Goal: Information Seeking & Learning: Check status

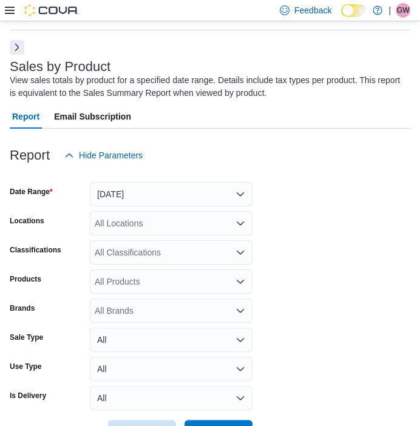
scroll to position [82, 0]
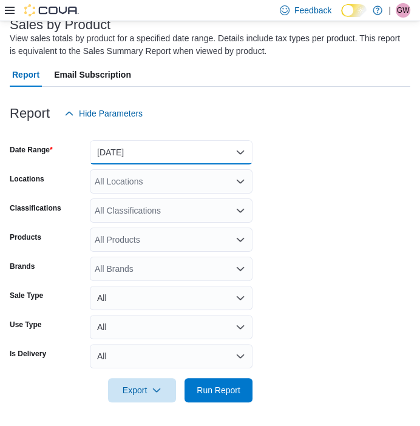
click at [208, 146] on button "[DATE]" at bounding box center [171, 152] width 163 height 24
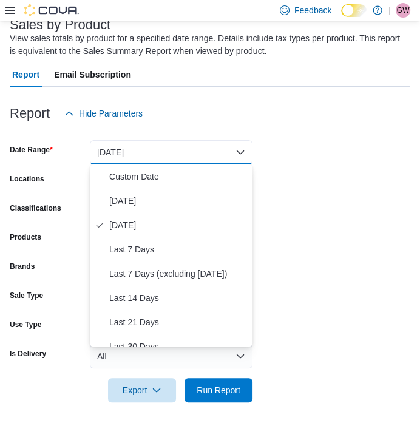
click at [267, 126] on div at bounding box center [210, 133] width 401 height 15
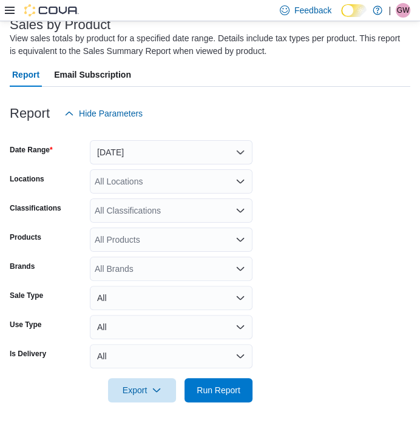
click at [5, 13] on icon at bounding box center [10, 10] width 10 height 10
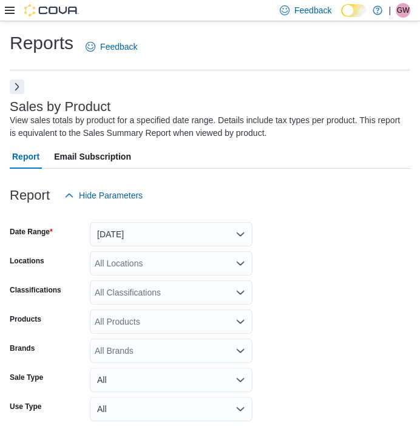
click at [17, 83] on button "Next" at bounding box center [17, 87] width 15 height 15
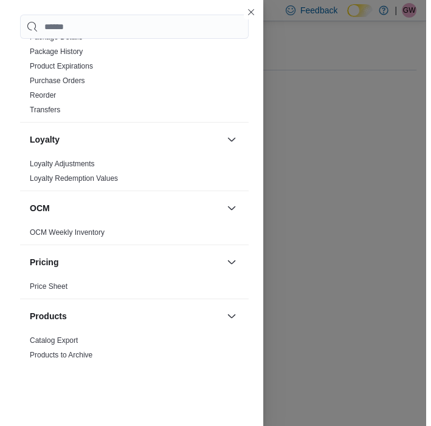
scroll to position [601, 0]
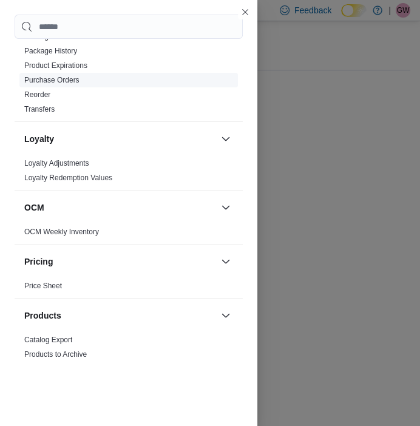
click at [52, 75] on span "Purchase Orders" at bounding box center [51, 80] width 55 height 10
click at [52, 76] on link "Purchase Orders" at bounding box center [51, 80] width 55 height 9
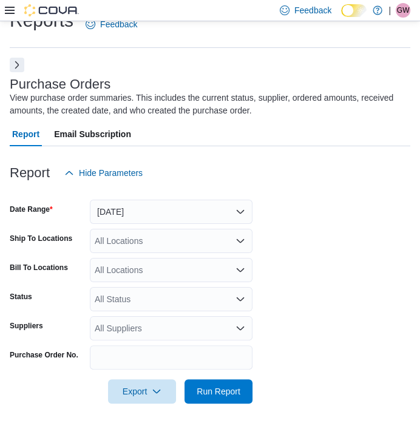
scroll to position [24, 0]
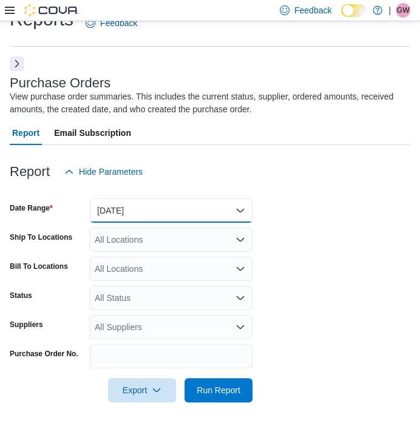
click at [147, 211] on button "Yesterday" at bounding box center [171, 211] width 163 height 24
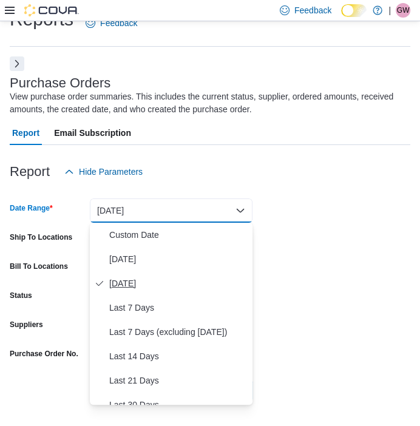
scroll to position [182, 0]
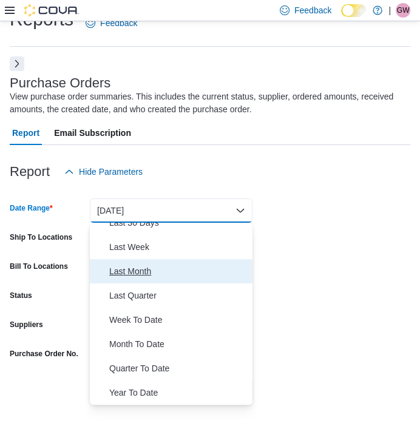
click at [118, 270] on span "Last Month" at bounding box center [178, 271] width 138 height 15
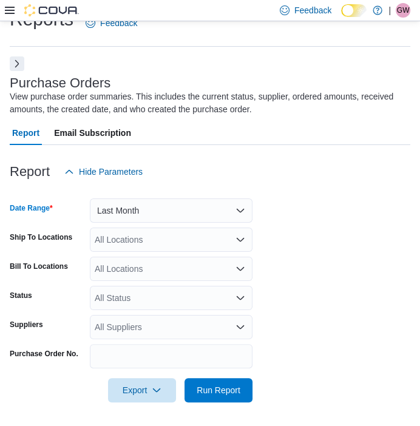
click at [267, 279] on form "Date Range Last Month Ship To Locations All Locations Bill To Locations All Loc…" at bounding box center [210, 293] width 401 height 219
click at [185, 245] on div "All Locations" at bounding box center [171, 240] width 163 height 24
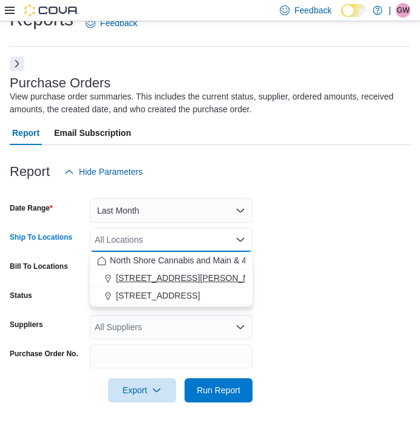
click at [169, 286] on button "[STREET_ADDRESS][PERSON_NAME]" at bounding box center [171, 279] width 163 height 18
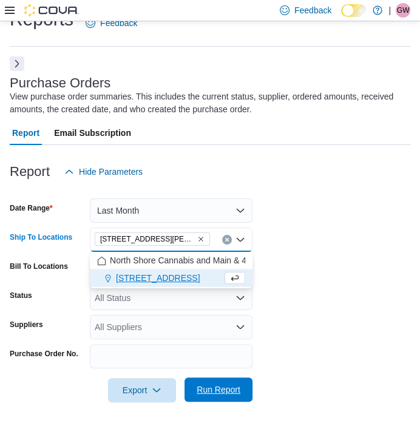
click at [222, 379] on span "Run Report" at bounding box center [218, 390] width 53 height 24
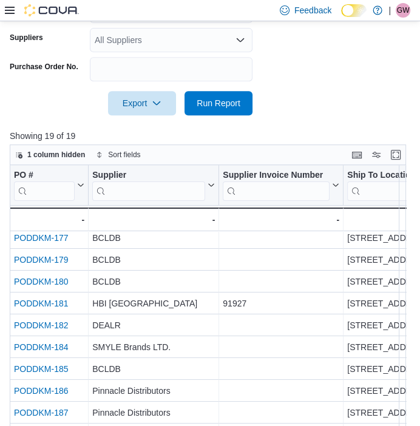
scroll to position [26, 1]
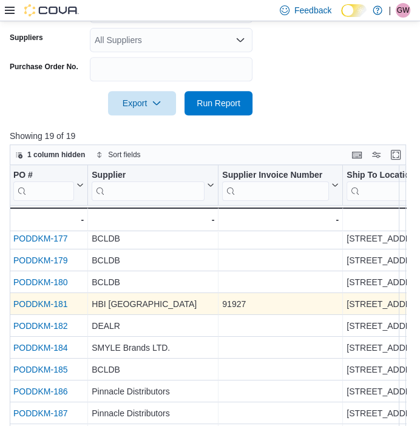
click at [49, 301] on link "PODDKM-181" at bounding box center [40, 304] width 54 height 10
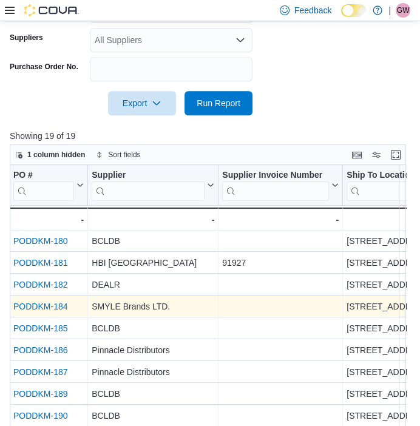
scroll to position [69, 1]
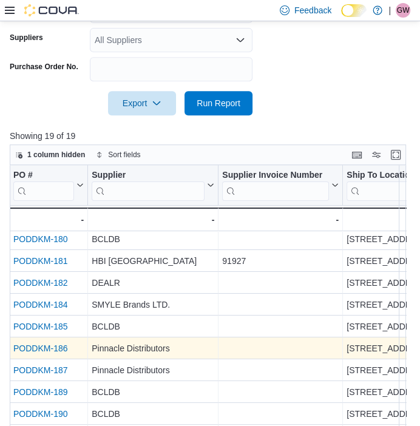
click at [62, 347] on link "PODDKM-186" at bounding box center [40, 349] width 54 height 10
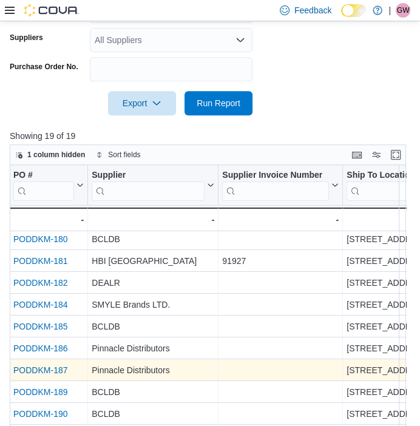
click at [50, 373] on div "PODDKM-187" at bounding box center [48, 370] width 70 height 15
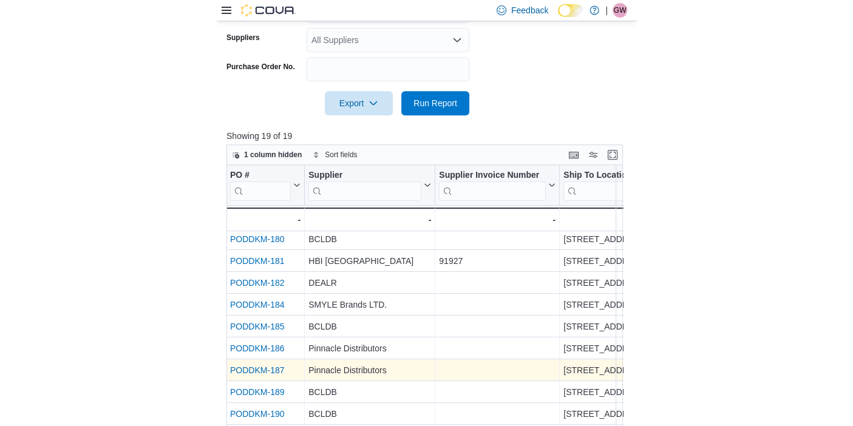
scroll to position [69, 0]
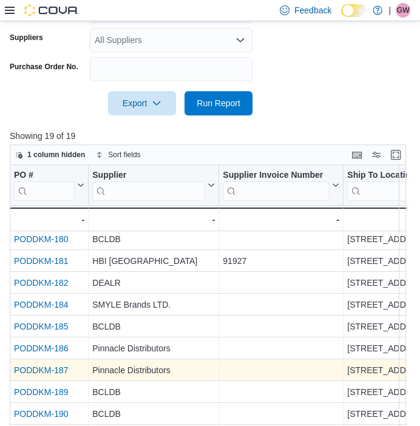
click at [53, 369] on link "PODDKM-187" at bounding box center [41, 371] width 54 height 10
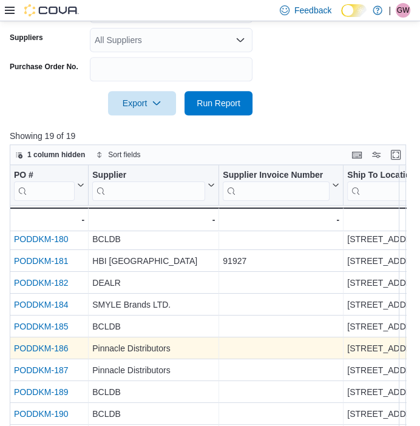
click at [37, 346] on link "PODDKM-186" at bounding box center [41, 349] width 54 height 10
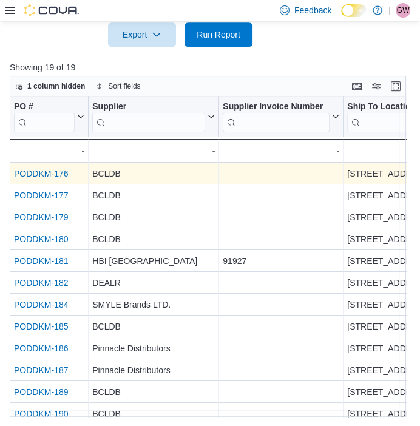
scroll to position [0, 0]
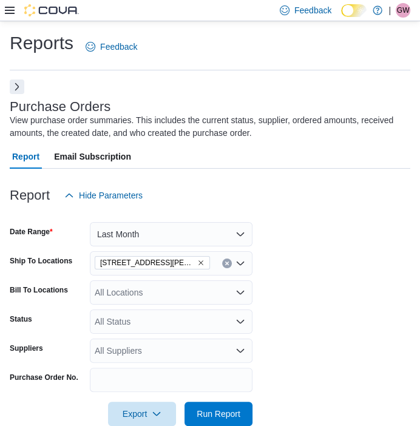
click at [19, 90] on button "Next" at bounding box center [17, 87] width 15 height 15
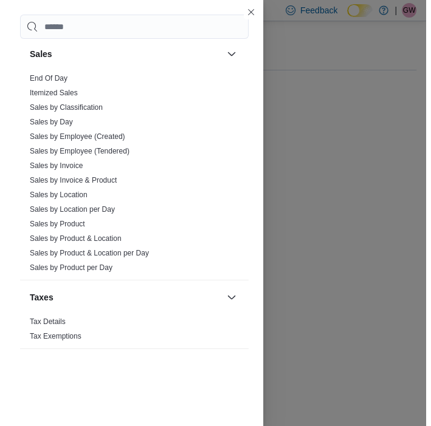
scroll to position [931, 0]
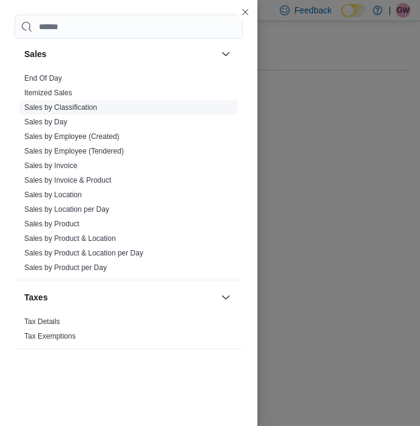
click at [90, 103] on link "Sales by Classification" at bounding box center [60, 107] width 73 height 9
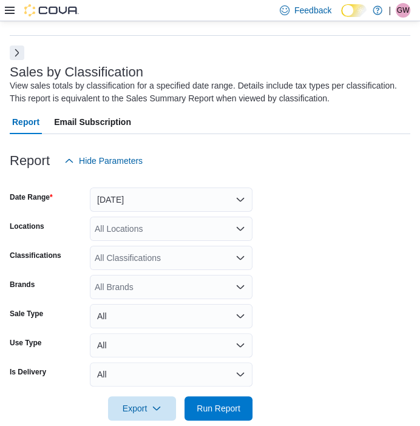
scroll to position [40, 0]
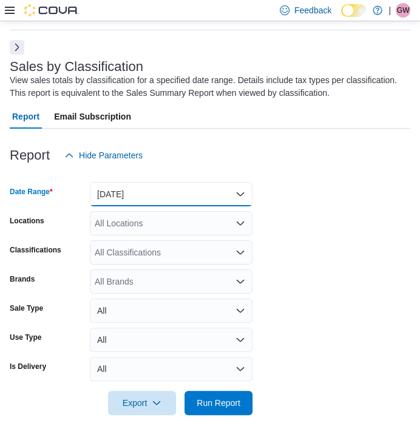
click at [181, 191] on button "Yesterday" at bounding box center [171, 194] width 163 height 24
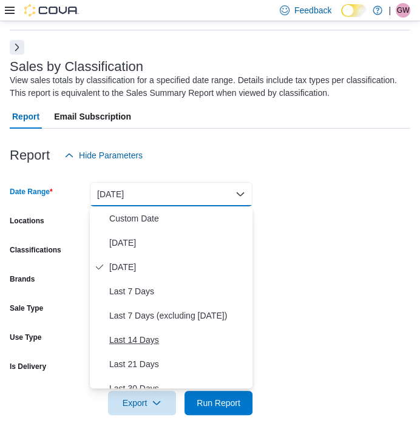
scroll to position [182, 0]
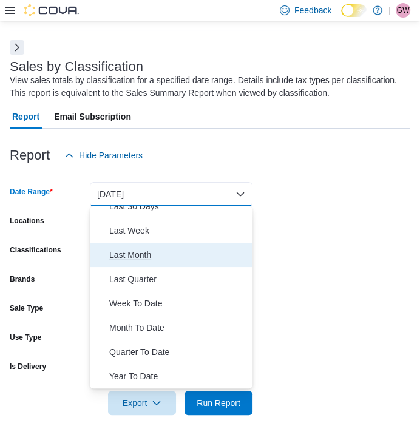
click at [138, 251] on span "Last Month" at bounding box center [178, 255] width 138 height 15
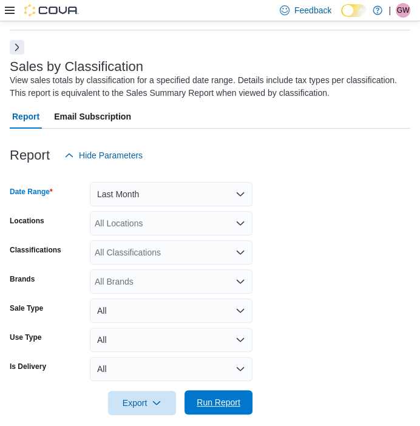
click at [225, 391] on span "Run Report" at bounding box center [218, 402] width 53 height 24
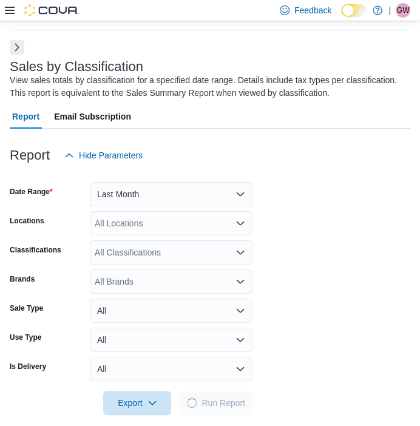
click at [291, 110] on div "Report Email Subscription" at bounding box center [210, 116] width 401 height 24
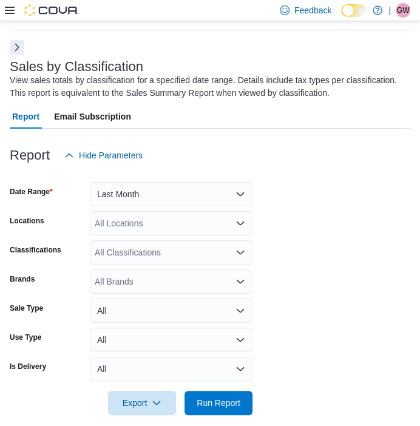
drag, startPoint x: 211, startPoint y: 239, endPoint x: 197, endPoint y: 230, distance: 16.7
click at [197, 229] on div "All Locations" at bounding box center [171, 223] width 163 height 24
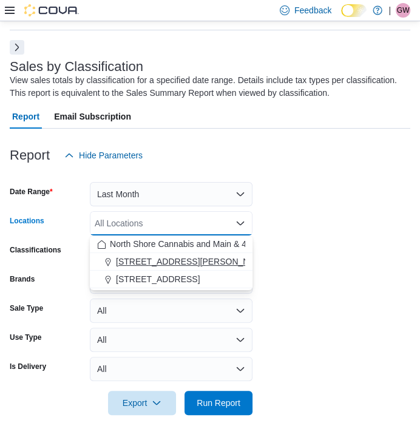
click at [168, 260] on span "[STREET_ADDRESS][PERSON_NAME]" at bounding box center [193, 262] width 154 height 12
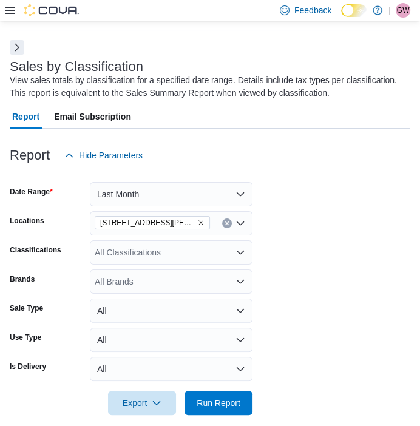
click at [311, 290] on form "Date Range Last Month Locations 1520 Barrow St. Classifications All Classificat…" at bounding box center [210, 292] width 401 height 248
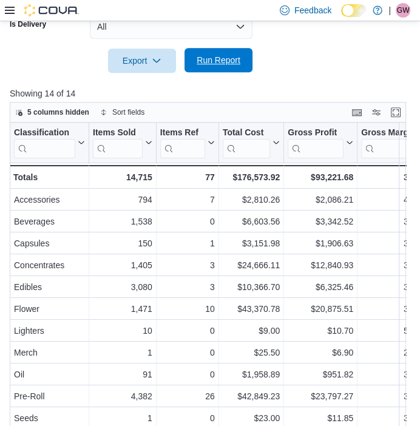
click at [212, 67] on span "Run Report" at bounding box center [218, 60] width 53 height 24
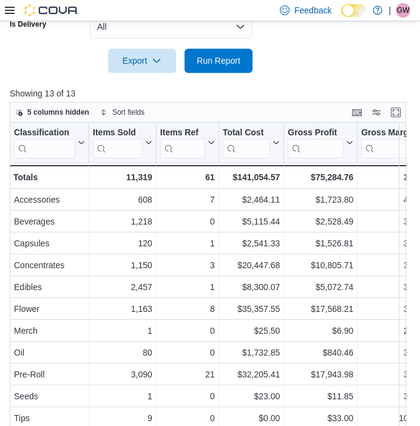
scroll to position [395, 0]
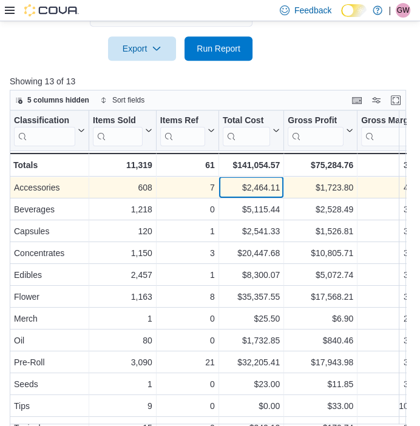
click at [270, 188] on div "$2,464.11" at bounding box center [251, 187] width 57 height 15
copy div "2,464.11"
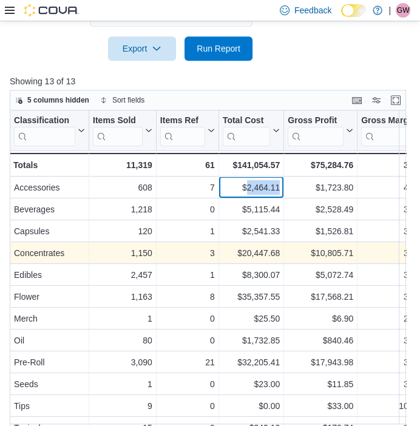
scroll to position [0, 1]
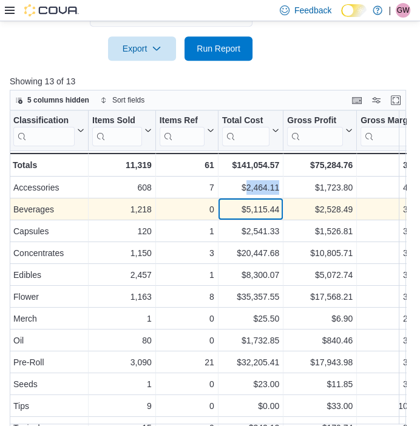
click at [264, 203] on div "$5,115.44" at bounding box center [250, 209] width 57 height 15
copy div "5,115.44"
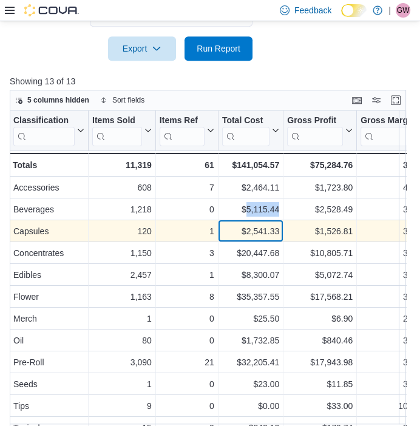
click at [262, 230] on div "$2,541.33" at bounding box center [250, 231] width 57 height 15
copy div "$2,541.33"
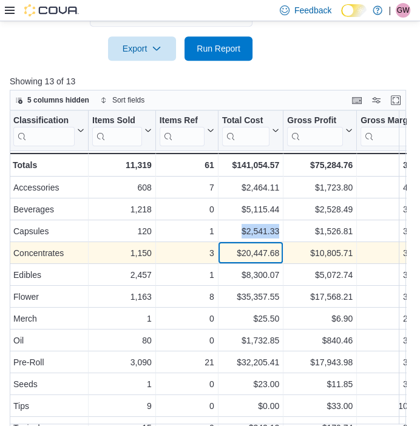
click at [272, 248] on div "$20,447.68" at bounding box center [250, 253] width 57 height 15
click at [264, 251] on div "$20,447.68" at bounding box center [250, 253] width 57 height 15
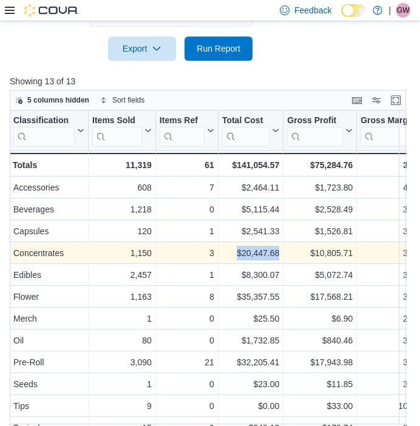
copy div "$20,447.68"
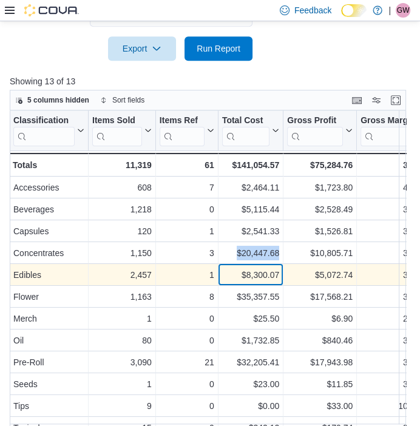
click at [260, 278] on div "$8,300.07" at bounding box center [250, 275] width 57 height 15
copy div "8,300.07"
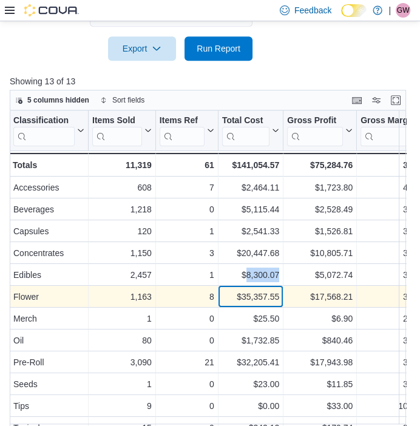
click at [257, 294] on div "$35,357.55" at bounding box center [250, 297] width 57 height 15
copy div "35,357.55"
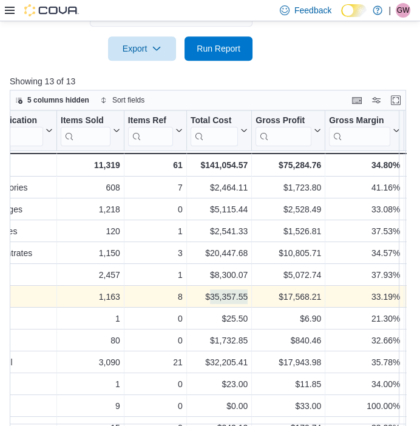
scroll to position [0, 0]
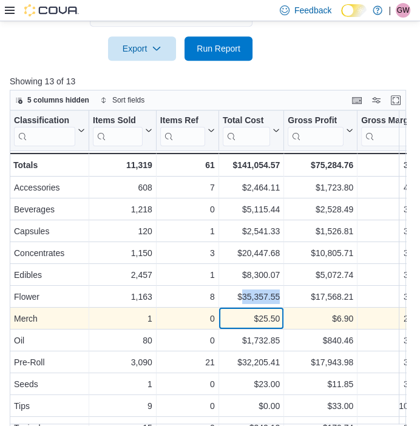
click at [270, 315] on div "$25.50" at bounding box center [251, 318] width 57 height 15
copy div "25.50"
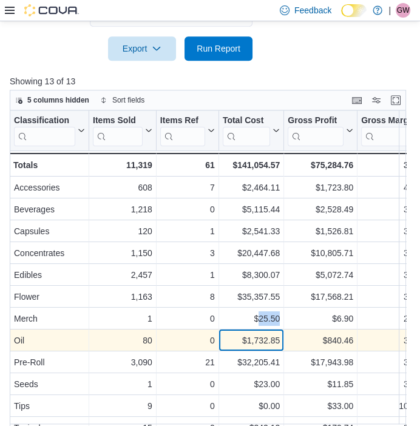
click at [270, 341] on div "$1,732.85" at bounding box center [251, 340] width 57 height 15
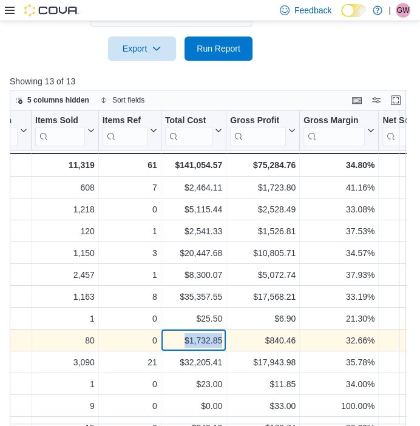
scroll to position [0, 58]
copy div "$1,732.85"
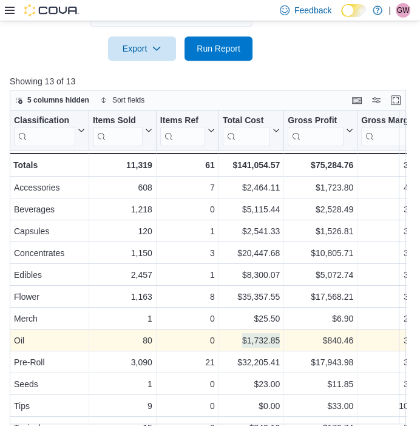
scroll to position [0, 1]
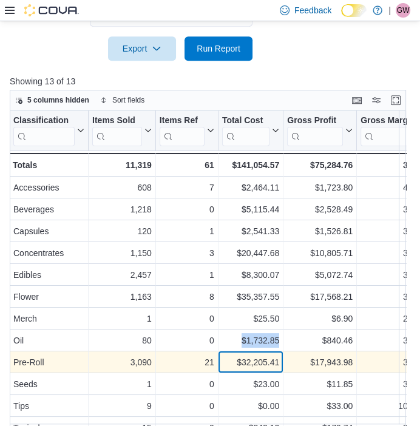
click at [251, 355] on div "$32,205.41" at bounding box center [250, 362] width 57 height 15
copy div "32,205.41"
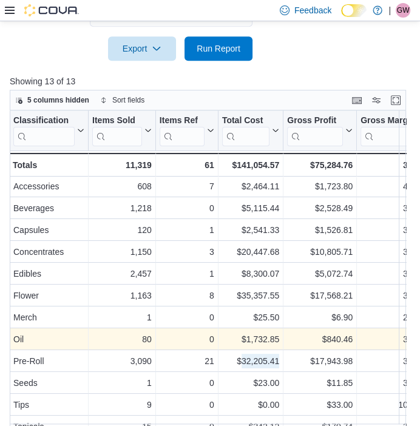
scroll to position [36, 1]
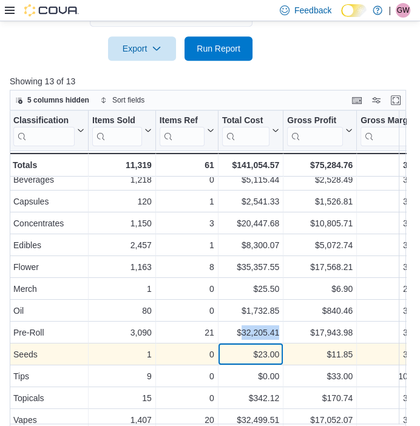
click at [264, 347] on div "$23.00" at bounding box center [250, 354] width 57 height 15
copy div "23.00"
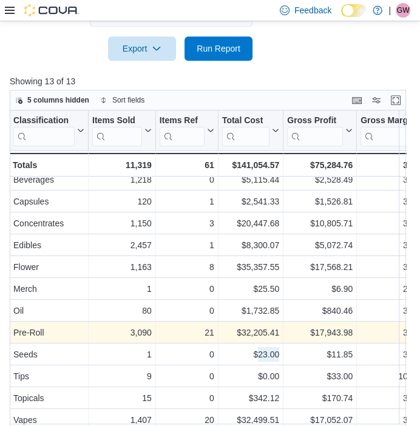
scroll to position [409, 0]
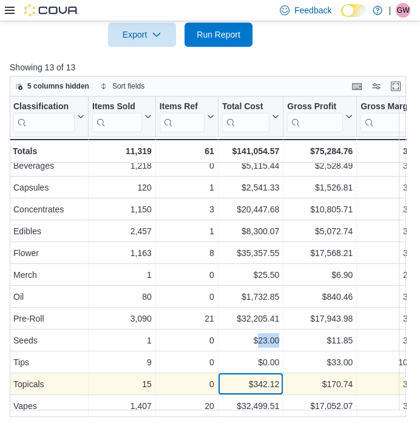
click at [270, 377] on div "$342.12" at bounding box center [250, 384] width 57 height 15
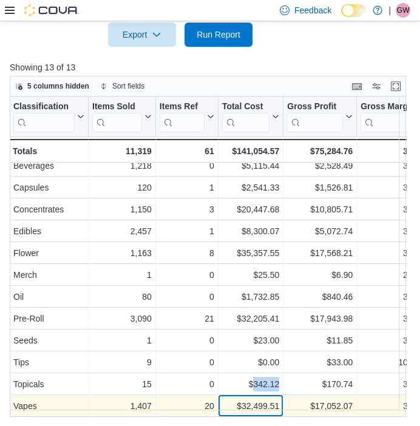
click at [262, 399] on div "$32,499.51" at bounding box center [250, 406] width 57 height 15
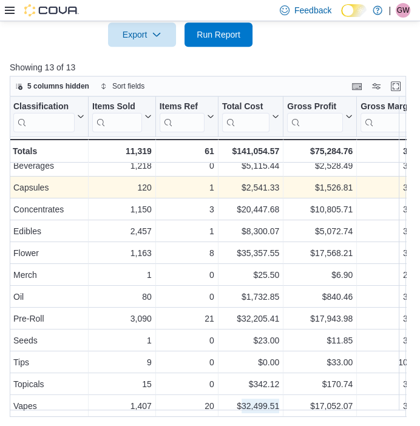
scroll to position [0, 1]
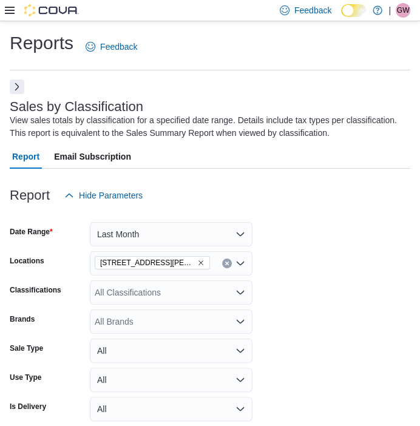
click at [15, 82] on button "Next" at bounding box center [17, 87] width 15 height 15
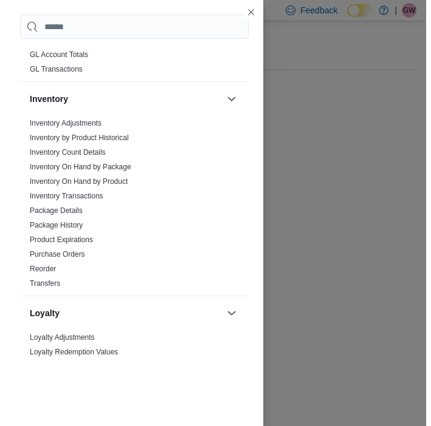
scroll to position [441, 0]
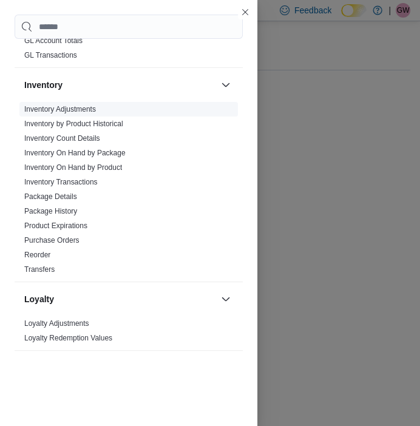
click at [67, 105] on link "Inventory Adjustments" at bounding box center [60, 109] width 72 height 9
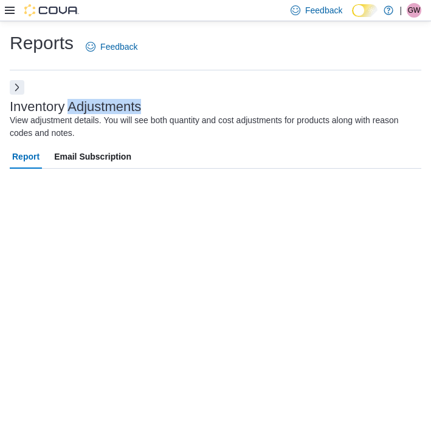
click at [67, 104] on h3 "Inventory Adjustments" at bounding box center [75, 107] width 131 height 15
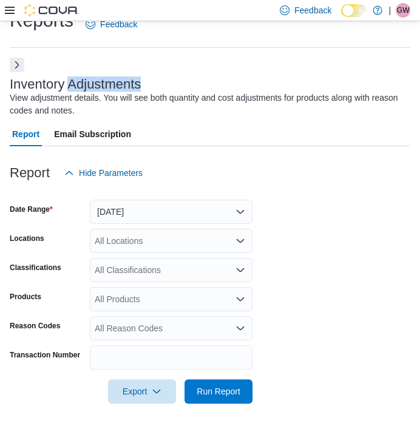
scroll to position [24, 0]
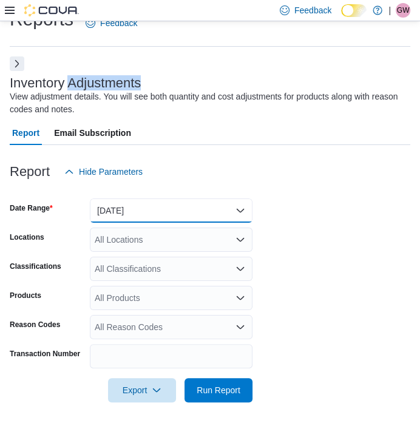
click at [179, 211] on button "Yesterday" at bounding box center [171, 211] width 163 height 24
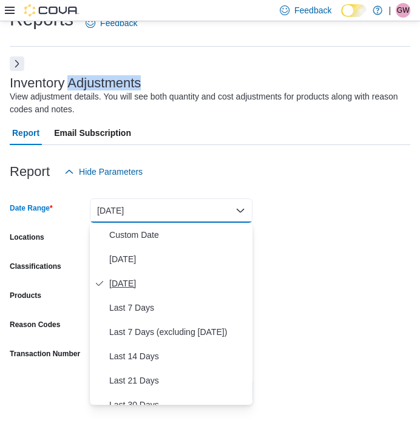
scroll to position [182, 0]
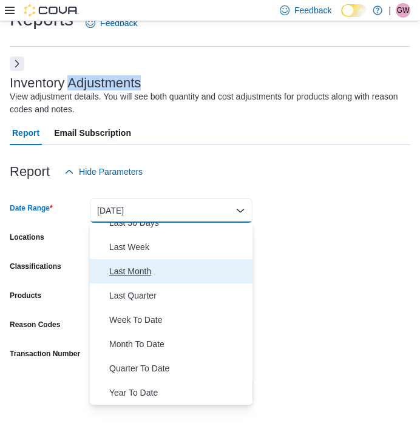
click at [153, 270] on span "Last Month" at bounding box center [178, 271] width 138 height 15
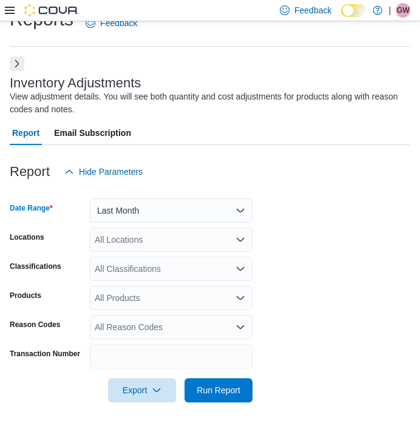
click at [202, 243] on div "All Locations" at bounding box center [171, 240] width 163 height 24
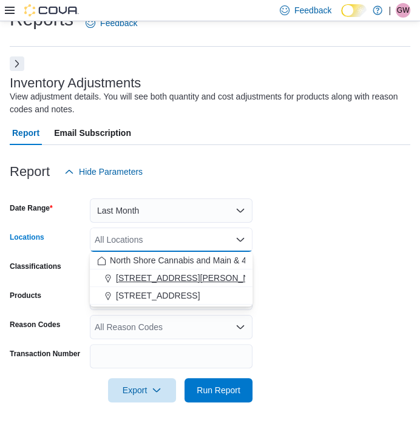
click at [189, 280] on div "[STREET_ADDRESS][PERSON_NAME]" at bounding box center [171, 278] width 148 height 12
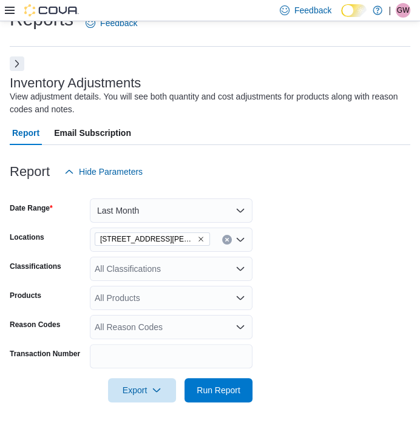
click at [296, 268] on form "Date Range Last Month Locations 1520 Barrow St. Classifications All Classificat…" at bounding box center [210, 293] width 401 height 219
click at [202, 275] on div "All Classifications" at bounding box center [171, 269] width 163 height 24
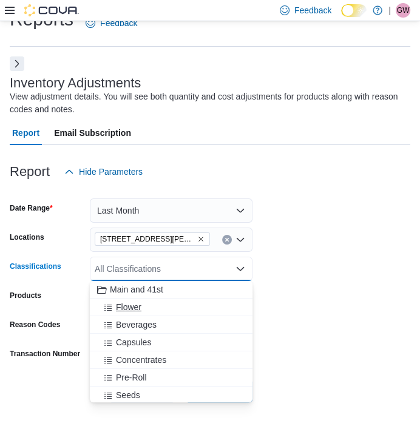
click at [133, 307] on span "Flower" at bounding box center [129, 307] width 26 height 12
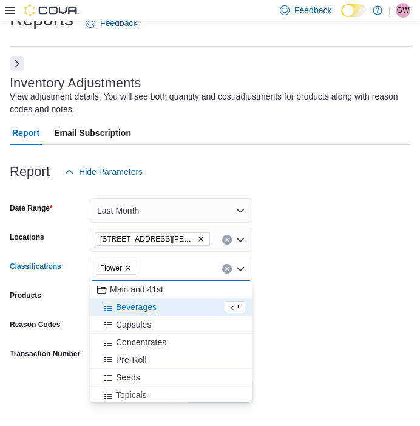
drag, startPoint x: 322, startPoint y: 365, endPoint x: 279, endPoint y: 380, distance: 45.7
click at [321, 365] on form "Date Range Last Month Locations 1520 Barrow St. Classifications Flower Combo bo…" at bounding box center [210, 293] width 401 height 219
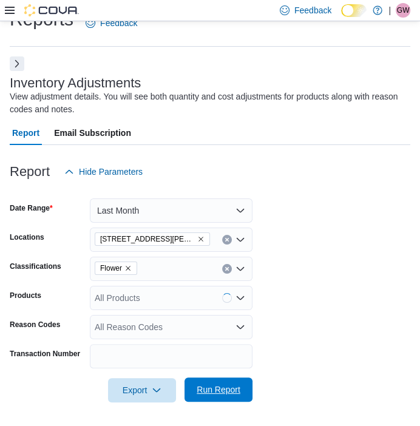
click at [234, 386] on span "Run Report" at bounding box center [219, 390] width 44 height 12
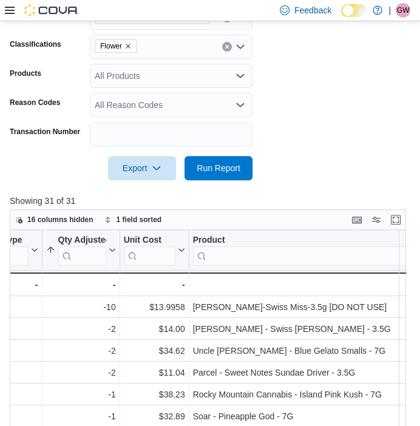
scroll to position [0, 59]
click at [127, 170] on span "Export" at bounding box center [141, 167] width 53 height 24
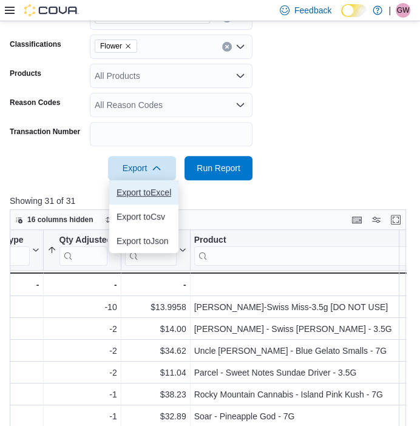
drag, startPoint x: 143, startPoint y: 191, endPoint x: 140, endPoint y: 186, distance: 6.3
click at [142, 190] on span "Export to Excel" at bounding box center [144, 193] width 55 height 10
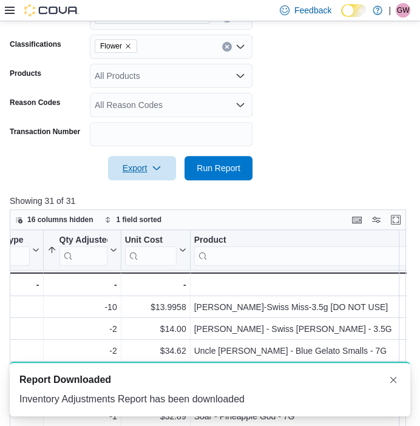
scroll to position [0, 0]
click at [161, 77] on div "All Products" at bounding box center [171, 76] width 163 height 24
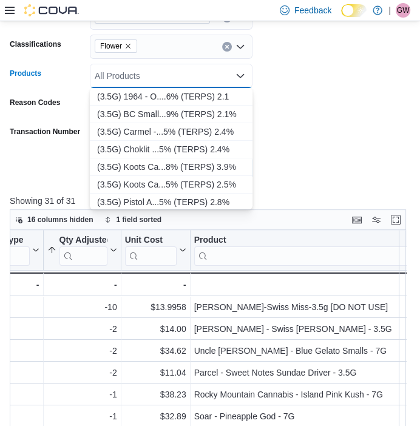
click at [338, 203] on p "Showing 31 of 31" at bounding box center [210, 201] width 401 height 12
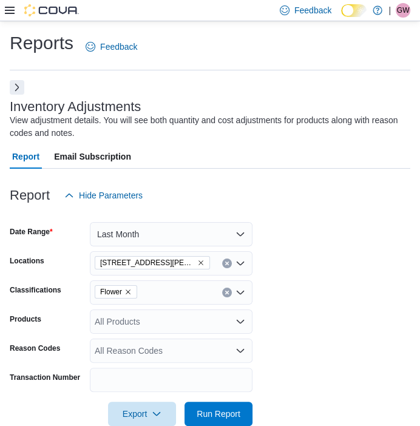
click at [126, 290] on icon "Remove Flower from selection in this group" at bounding box center [127, 291] width 7 height 7
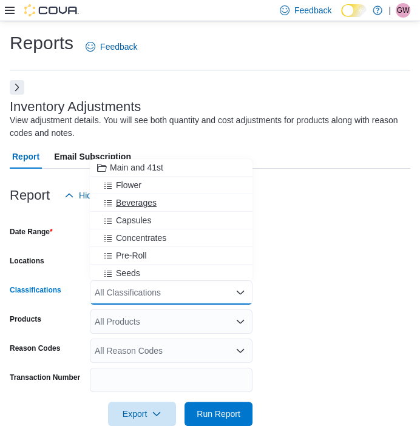
click at [146, 200] on span "Beverages" at bounding box center [136, 203] width 41 height 12
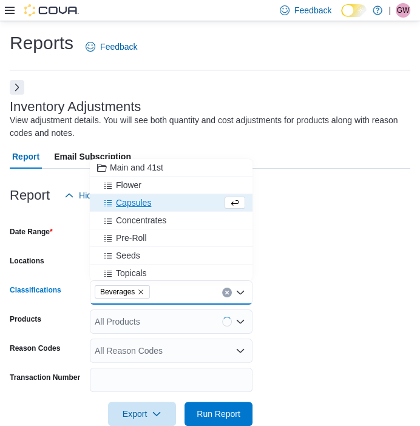
click at [305, 259] on form "Date Range Last Month Locations 1520 Barrow St. Classifications Beverages Combo…" at bounding box center [210, 317] width 401 height 219
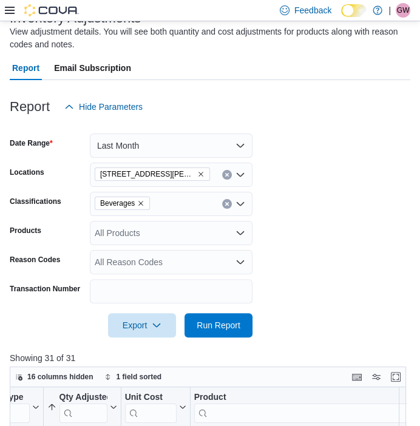
scroll to position [90, 0]
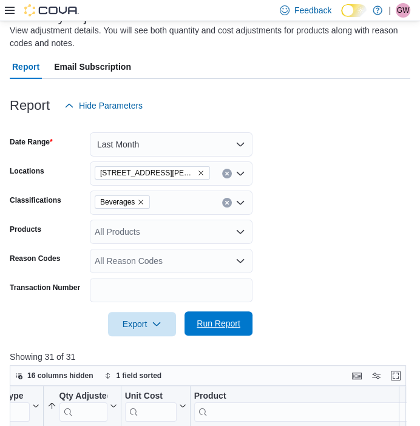
click at [233, 332] on span "Run Report" at bounding box center [218, 323] width 53 height 24
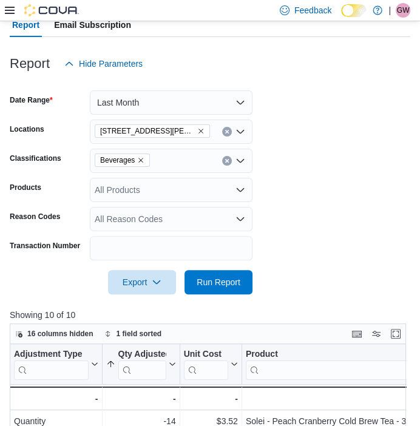
scroll to position [134, 0]
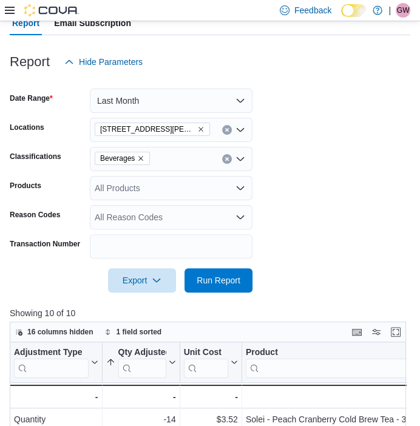
click at [137, 156] on icon "Remove Beverages from selection in this group" at bounding box center [140, 158] width 7 height 7
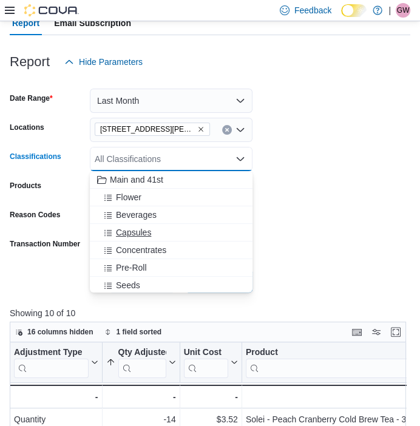
click at [144, 224] on button "Capsules" at bounding box center [171, 233] width 163 height 18
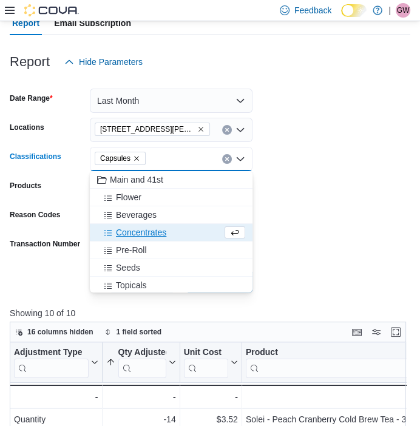
click at [342, 270] on form "Date Range Last Month Locations 1520 Barrow St. Classifications Capsules Combo …" at bounding box center [210, 183] width 401 height 219
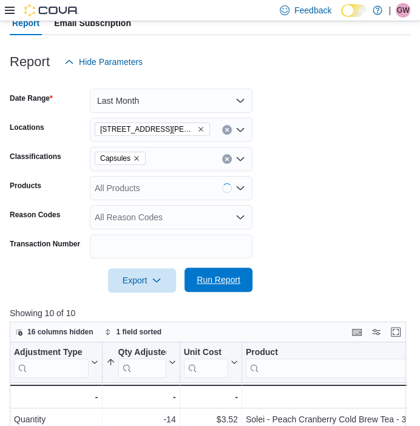
click at [241, 281] on span "Run Report" at bounding box center [218, 280] width 53 height 24
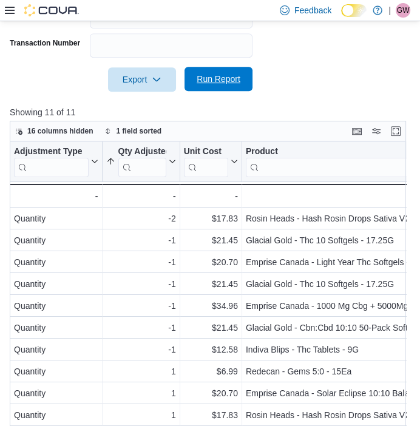
scroll to position [380, 0]
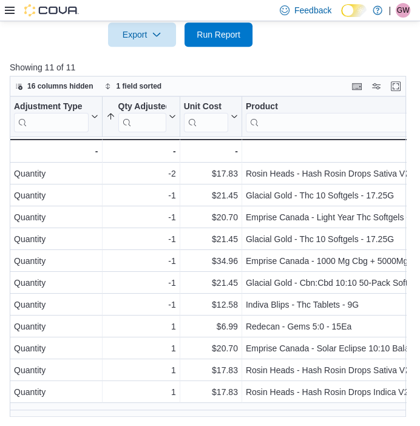
scroll to position [178, 0]
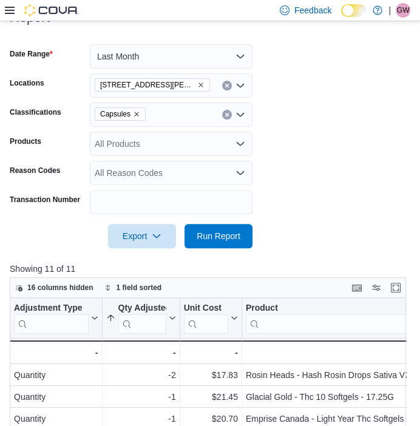
click at [134, 112] on icon "Remove Capsules from selection in this group" at bounding box center [136, 114] width 7 height 7
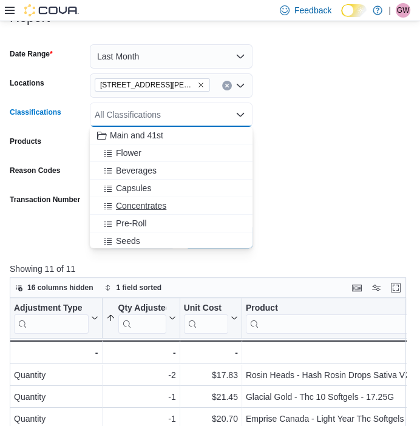
click at [168, 205] on div "Concentrates" at bounding box center [171, 206] width 148 height 12
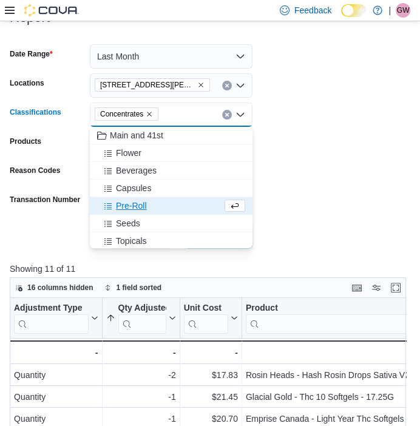
drag, startPoint x: 400, startPoint y: 206, endPoint x: 324, endPoint y: 205, distance: 75.9
click at [399, 206] on form "Date Range Last Month Locations 1520 Barrow St. Classifications Concentrates Co…" at bounding box center [210, 139] width 401 height 219
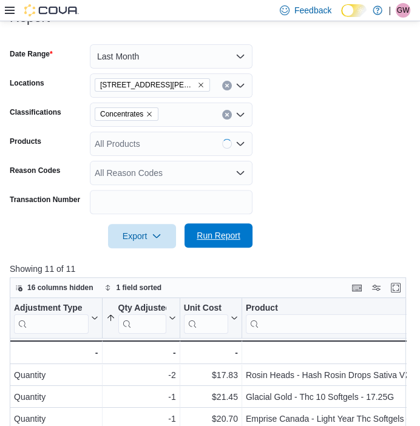
click at [245, 230] on button "Run Report" at bounding box center [219, 235] width 68 height 24
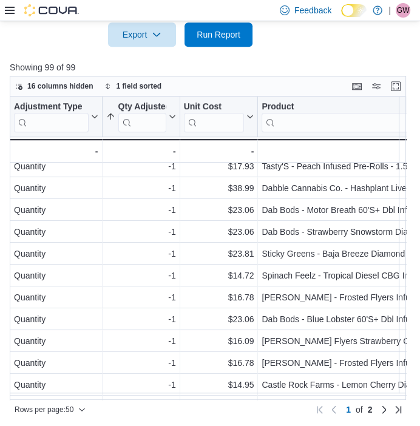
scroll to position [862, 0]
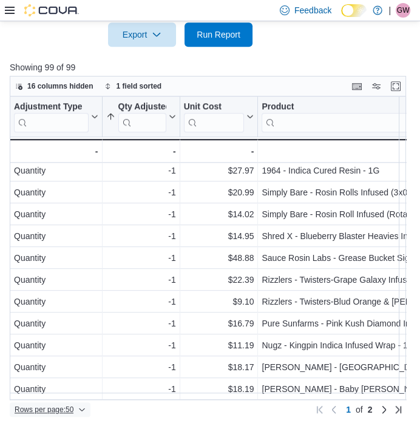
click at [69, 414] on span "Rows per page : 50" at bounding box center [44, 410] width 59 height 10
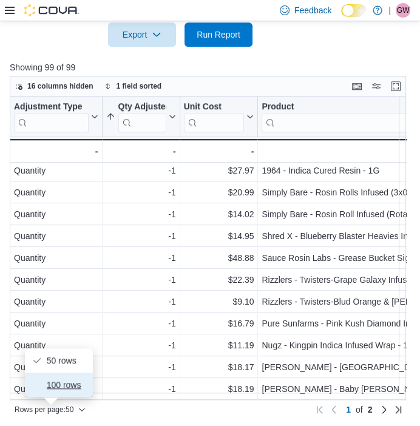
click at [67, 382] on span "100 rows" at bounding box center [66, 385] width 39 height 10
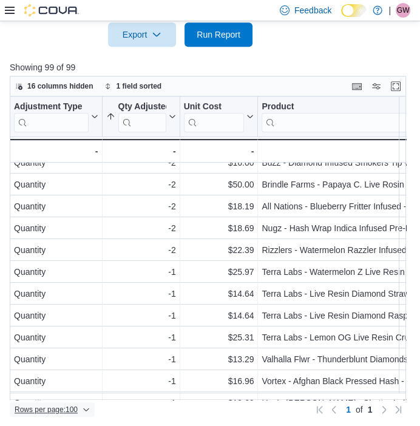
scroll to position [187, 0]
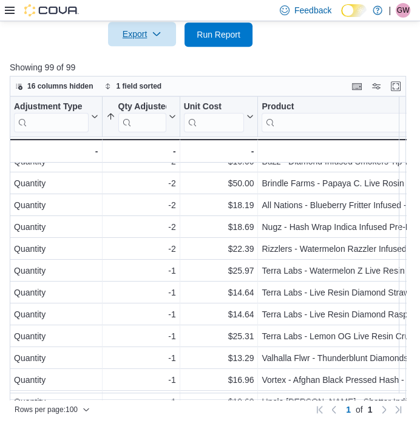
click at [134, 44] on span "Export" at bounding box center [141, 34] width 53 height 24
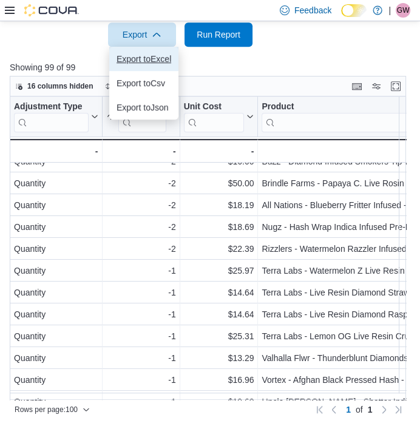
click at [149, 60] on span "Export to Excel" at bounding box center [144, 59] width 55 height 10
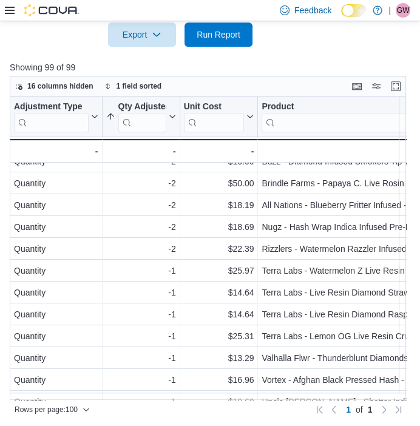
scroll to position [145, 0]
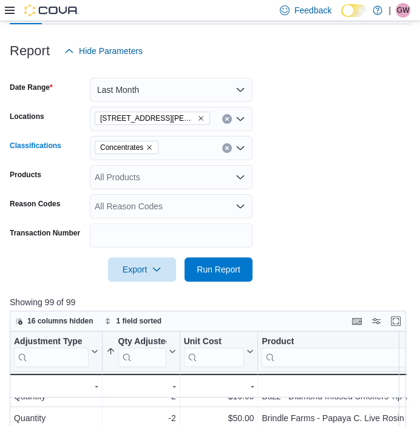
click at [148, 146] on icon "Remove Concentrates from selection in this group" at bounding box center [149, 147] width 7 height 7
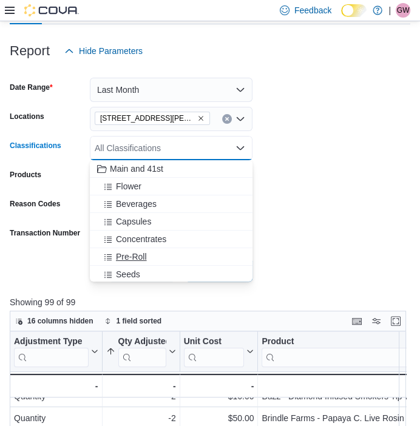
click at [140, 252] on span "Pre-Roll" at bounding box center [131, 257] width 31 height 12
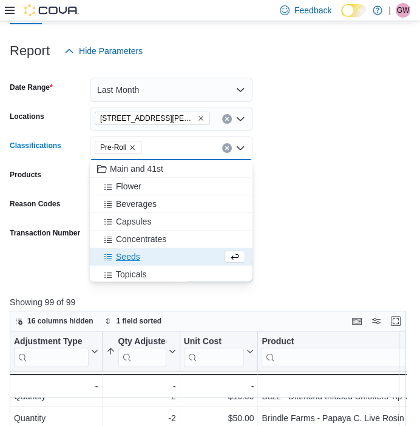
click at [286, 213] on form "Date Range Last Month Locations 1520 Barrow St. Classifications Pre-Roll Combo …" at bounding box center [210, 172] width 401 height 219
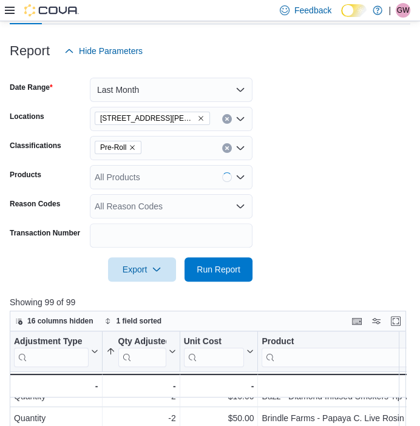
click at [186, 282] on div at bounding box center [210, 289] width 401 height 15
click at [217, 260] on span "Run Report" at bounding box center [218, 269] width 53 height 24
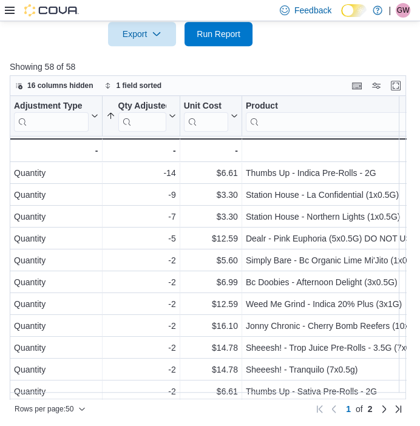
scroll to position [380, 0]
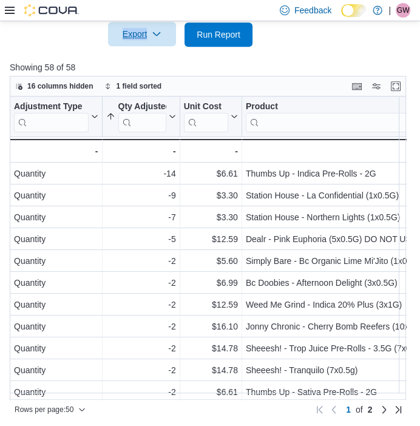
click at [137, 22] on div "Export" at bounding box center [145, 34] width 74 height 24
click at [258, 51] on div at bounding box center [210, 54] width 401 height 15
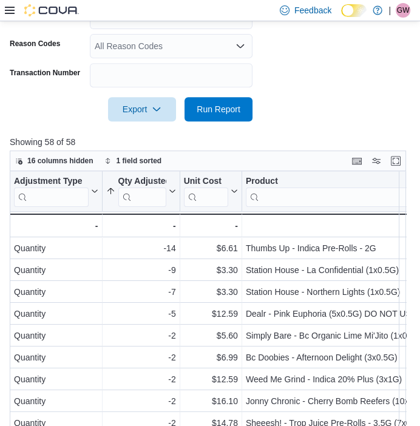
scroll to position [306, 0]
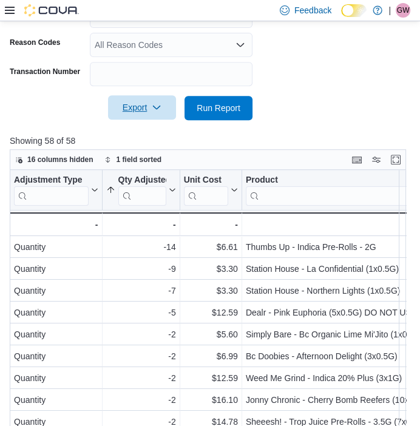
click at [144, 109] on span "Export" at bounding box center [141, 107] width 53 height 24
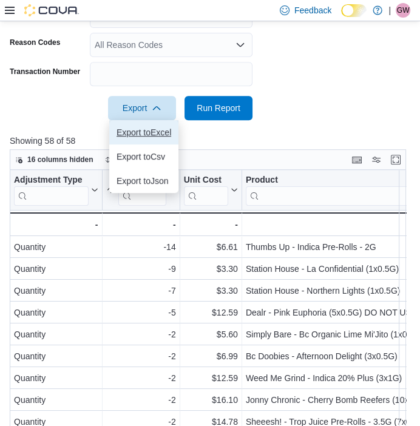
click at [146, 126] on button "Export to Excel" at bounding box center [143, 132] width 69 height 24
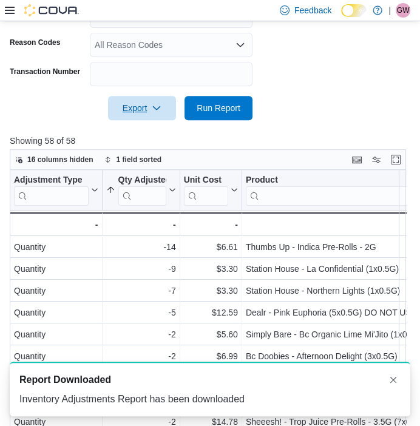
scroll to position [0, 0]
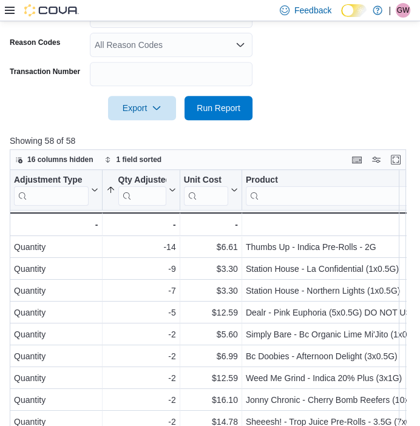
click at [316, 154] on div "16 columns hidden 1 field sorted" at bounding box center [208, 159] width 397 height 21
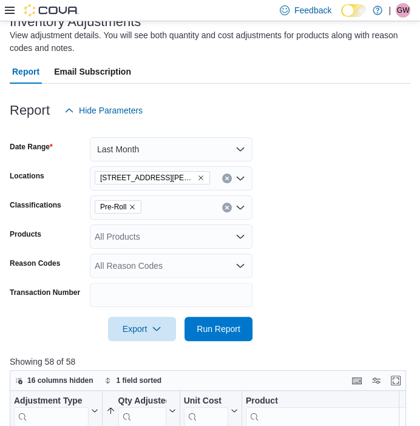
scroll to position [86, 0]
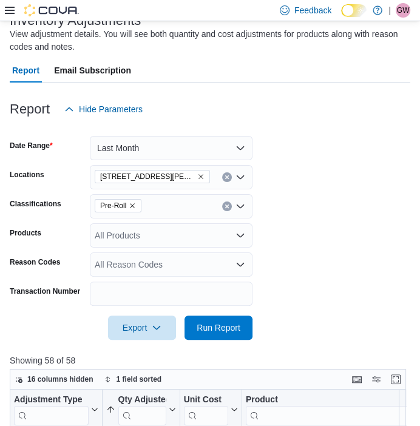
click at [134, 202] on icon "Remove Pre-Roll from selection in this group" at bounding box center [132, 205] width 7 height 7
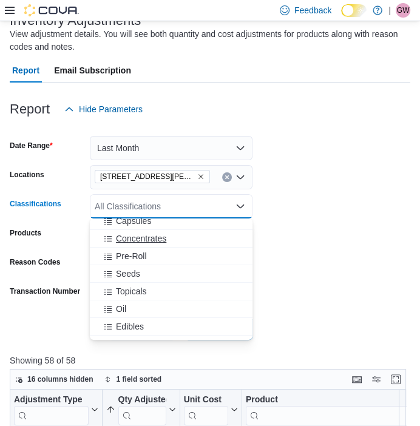
scroll to position [73, 0]
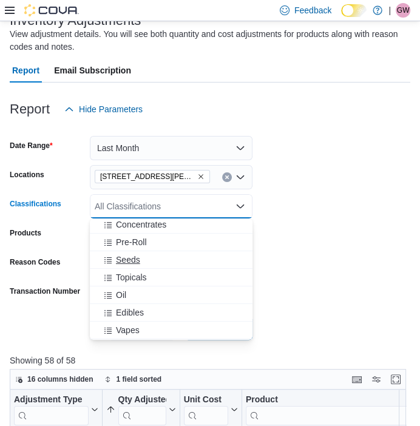
click at [142, 257] on div "Seeds" at bounding box center [171, 260] width 148 height 12
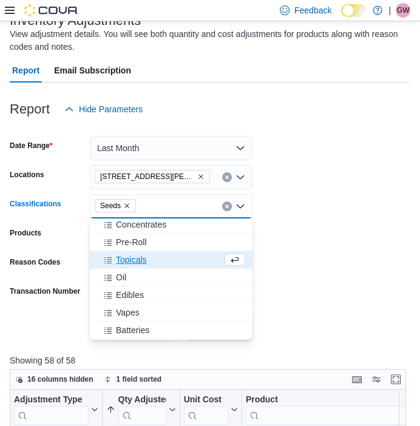
drag, startPoint x: 302, startPoint y: 268, endPoint x: 265, endPoint y: 298, distance: 47.0
click at [302, 269] on form "Date Range Last Month Locations 1520 Barrow St. Classifications Seeds Combo box…" at bounding box center [210, 230] width 401 height 219
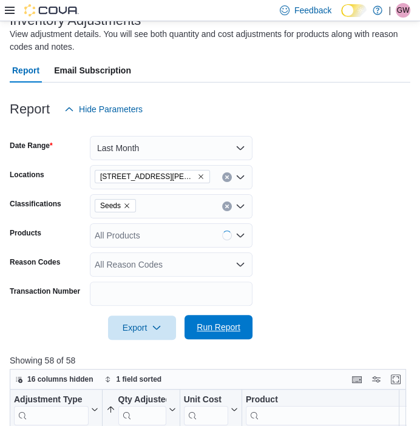
click at [219, 320] on span "Run Report" at bounding box center [218, 327] width 53 height 24
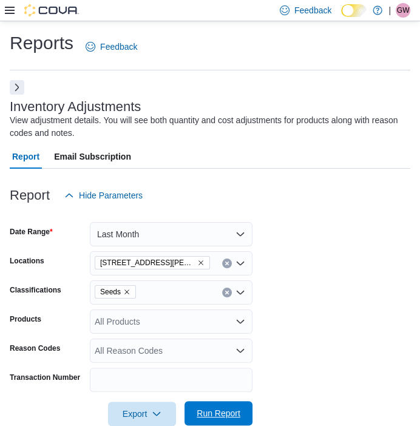
scroll to position [1, 0]
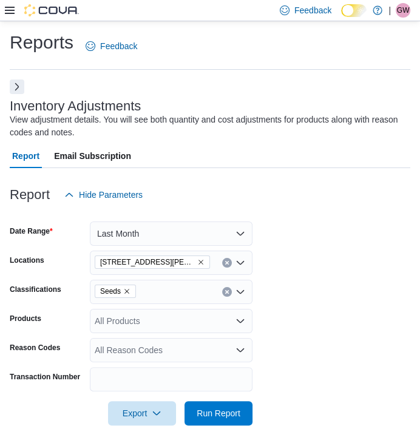
click at [127, 290] on icon "Remove Seeds from selection in this group" at bounding box center [126, 291] width 7 height 7
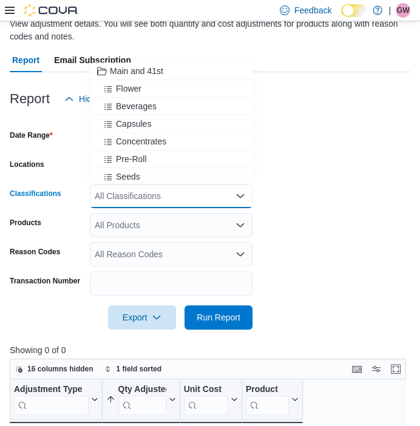
scroll to position [97, 0]
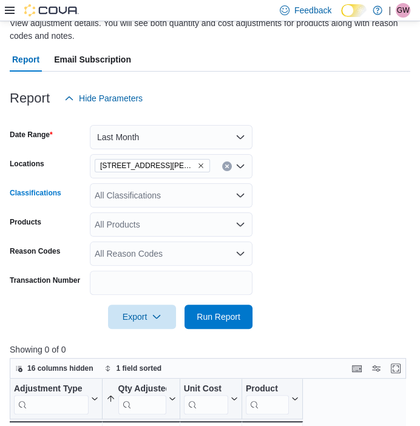
click at [143, 200] on div "All Classifications" at bounding box center [171, 195] width 163 height 24
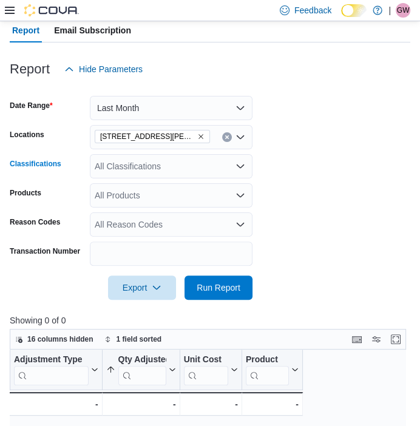
scroll to position [128, 0]
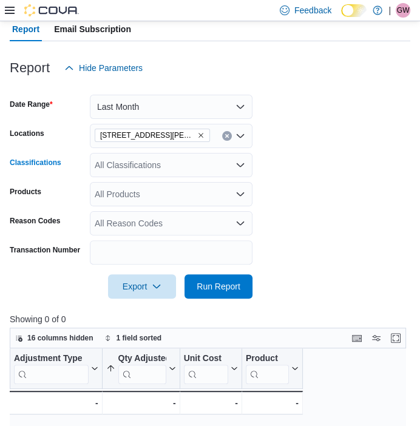
click at [152, 163] on div "All Classifications Combo box. Selected. Combo box input. All Classifications. …" at bounding box center [171, 165] width 163 height 24
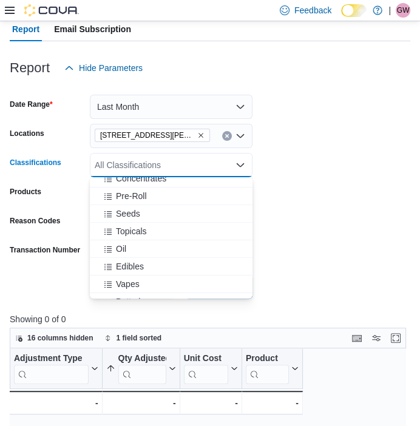
scroll to position [80, 0]
click at [127, 230] on span "Topicals" at bounding box center [131, 229] width 31 height 12
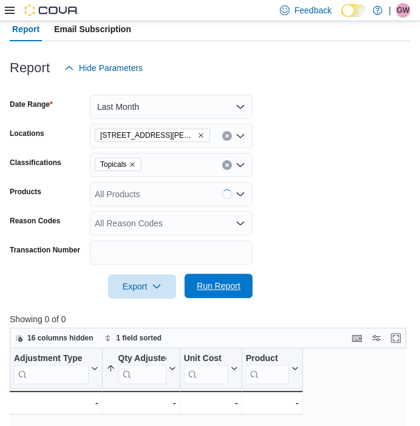
drag, startPoint x: 290, startPoint y: 264, endPoint x: 234, endPoint y: 278, distance: 57.7
click at [282, 262] on form "Date Range Last Month Locations 1520 Barrow St. Classifications Topicals Produc…" at bounding box center [210, 189] width 401 height 219
click at [232, 284] on span "Run Report" at bounding box center [219, 286] width 44 height 12
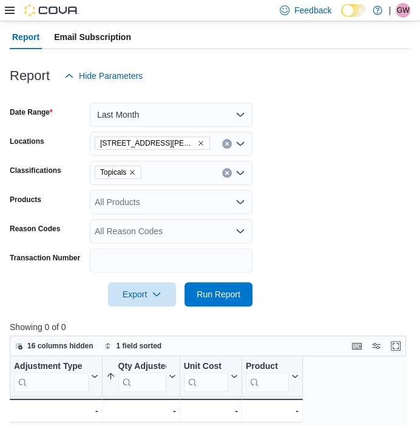
scroll to position [118, 0]
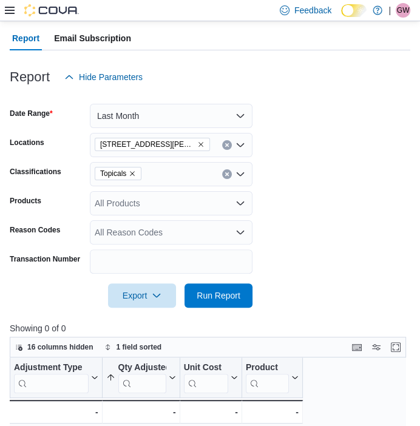
click at [158, 202] on div "All Products" at bounding box center [171, 203] width 163 height 24
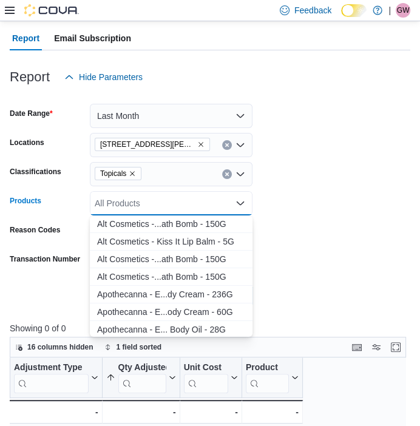
click at [132, 172] on icon "Remove Topicals from selection in this group" at bounding box center [132, 173] width 7 height 7
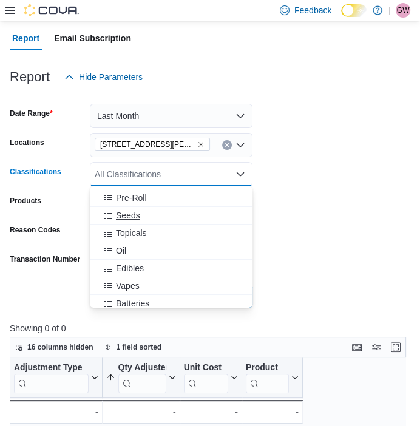
scroll to position [87, 0]
drag, startPoint x: 120, startPoint y: 250, endPoint x: 355, endPoint y: 238, distance: 235.9
click at [120, 250] on span "Oil" at bounding box center [121, 249] width 10 height 12
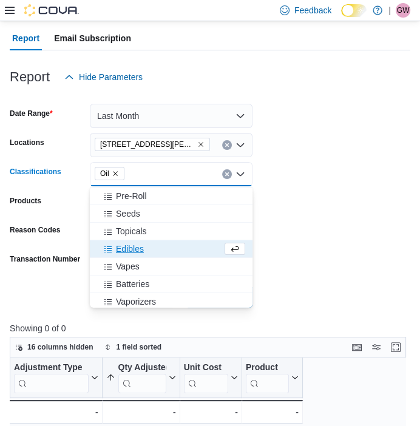
drag, startPoint x: 351, startPoint y: 253, endPoint x: 259, endPoint y: 274, distance: 94.1
click at [349, 253] on form "Date Range Last Month Locations 1520 Barrow St. Classifications Oil Combo box. …" at bounding box center [210, 198] width 401 height 219
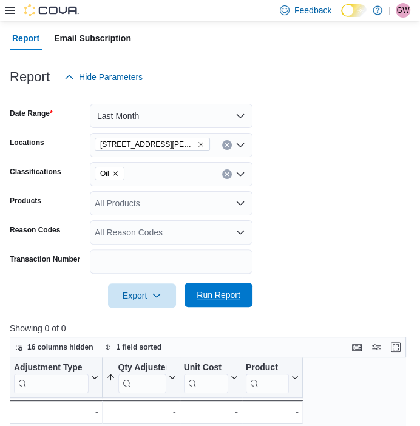
click at [239, 292] on span "Run Report" at bounding box center [219, 295] width 44 height 12
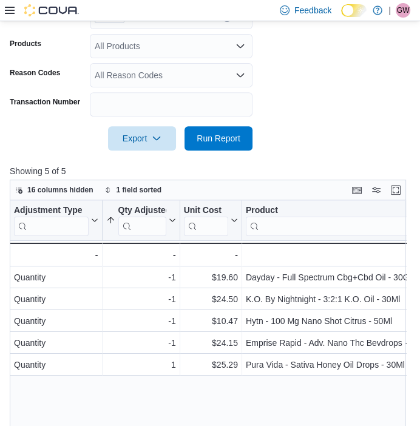
scroll to position [177, 0]
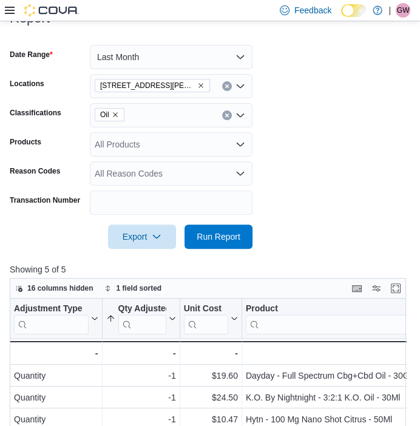
click at [117, 114] on icon "Remove Oil from selection in this group" at bounding box center [115, 114] width 7 height 7
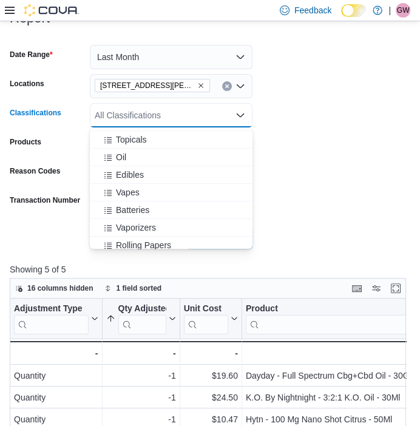
scroll to position [121, 0]
click at [138, 172] on span "Edibles" at bounding box center [130, 174] width 28 height 12
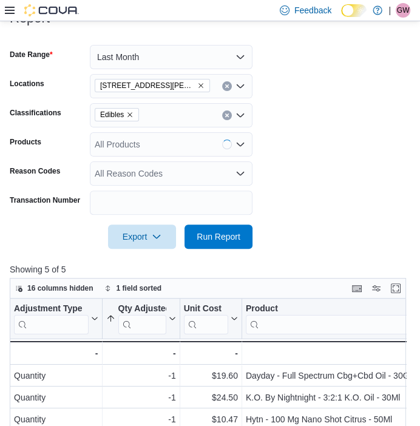
drag, startPoint x: 344, startPoint y: 203, endPoint x: 292, endPoint y: 213, distance: 53.0
click at [343, 203] on form "Date Range Last Month Locations 1520 Barrow St. Classifications Edibles Product…" at bounding box center [210, 139] width 401 height 219
click at [214, 232] on span "Run Report" at bounding box center [219, 236] width 44 height 12
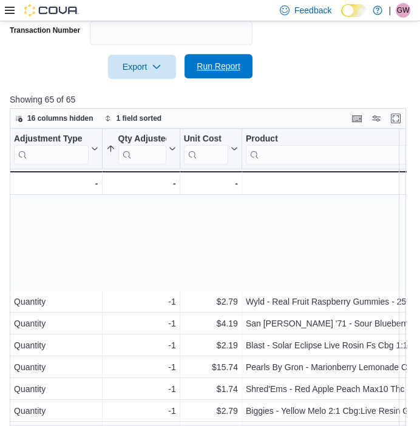
scroll to position [862, 0]
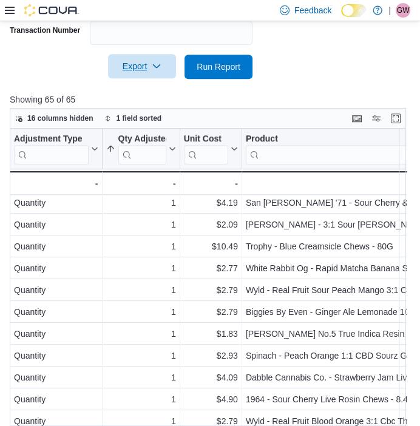
click at [145, 67] on span "Export" at bounding box center [141, 66] width 53 height 24
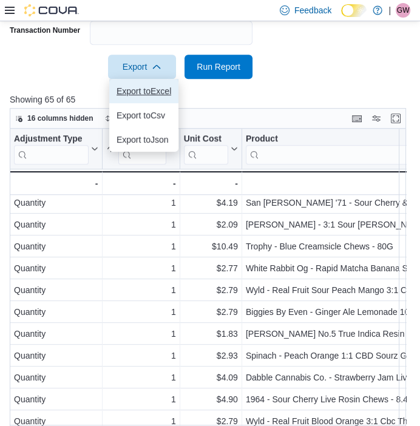
click at [151, 91] on span "Export to Excel" at bounding box center [144, 91] width 55 height 10
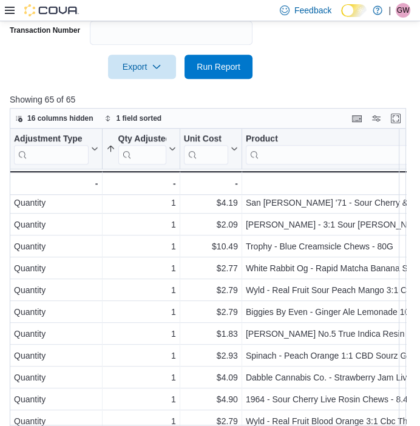
scroll to position [149, 0]
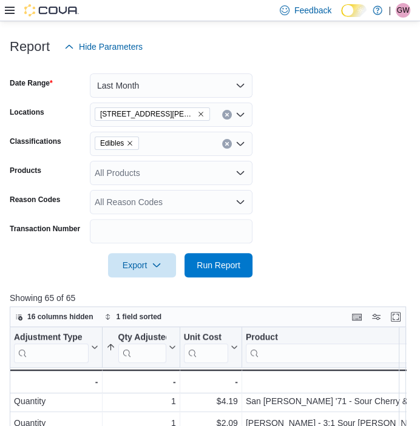
click at [129, 141] on icon "Remove Edibles from selection in this group" at bounding box center [129, 143] width 7 height 7
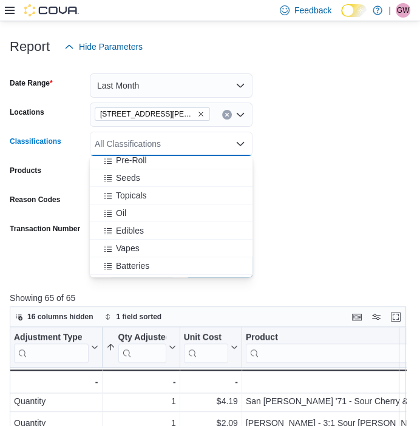
scroll to position [110, 0]
click at [151, 226] on div "Vapes" at bounding box center [171, 231] width 148 height 12
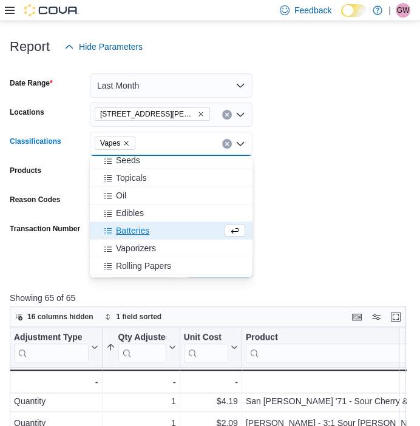
click at [273, 223] on form "Date Range Last Month Locations 1520 Barrow St. Classifications Vapes Combo box…" at bounding box center [210, 168] width 401 height 219
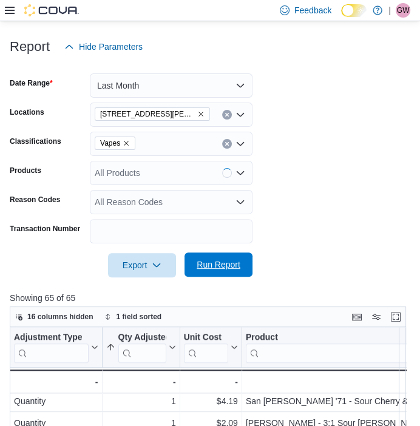
click at [211, 268] on span "Run Report" at bounding box center [219, 265] width 44 height 12
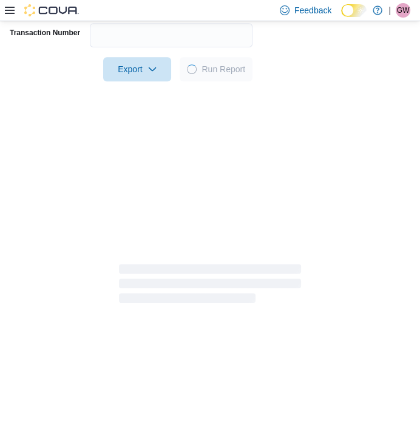
scroll to position [345, 0]
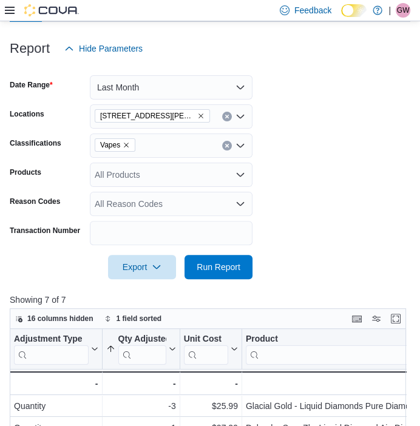
scroll to position [142, 0]
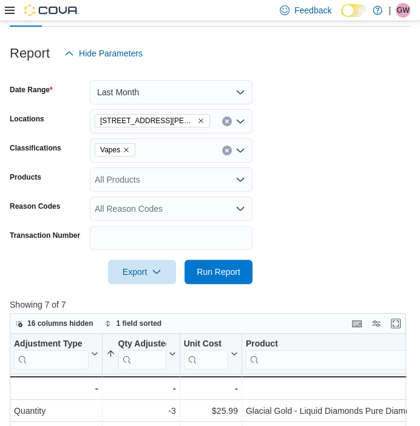
click at [127, 150] on icon "Remove Vapes from selection in this group" at bounding box center [126, 149] width 7 height 7
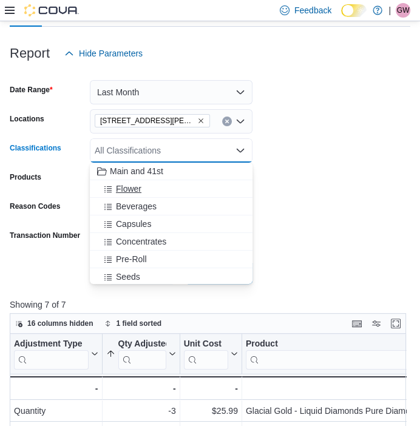
scroll to position [371, 0]
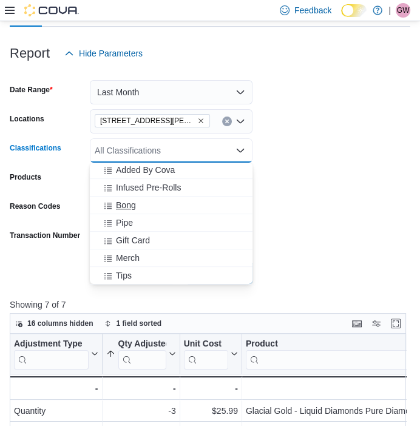
click at [119, 208] on span "Bong" at bounding box center [126, 205] width 20 height 12
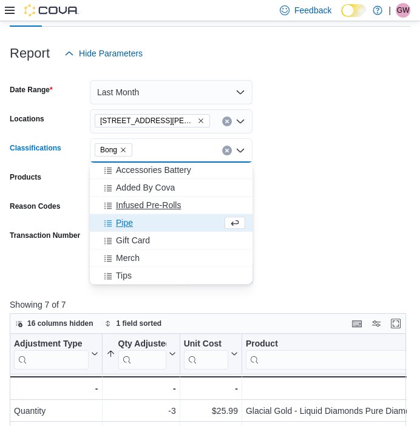
click at [137, 222] on div "Pipe" at bounding box center [159, 223] width 125 height 12
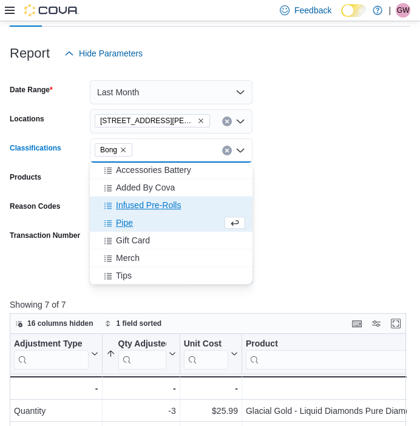
click at [137, 211] on span "Infused Pre-Rolls" at bounding box center [148, 205] width 65 height 12
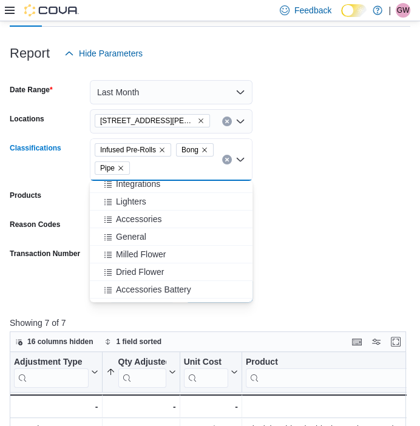
scroll to position [239, 0]
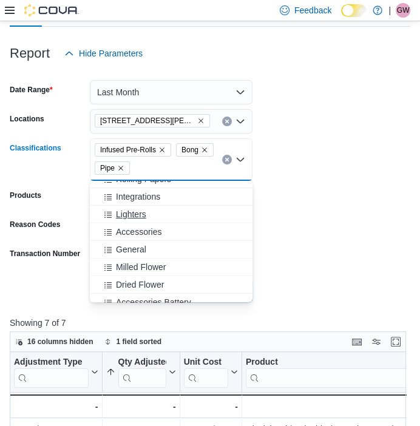
click at [140, 215] on span "Lighters" at bounding box center [131, 214] width 30 height 12
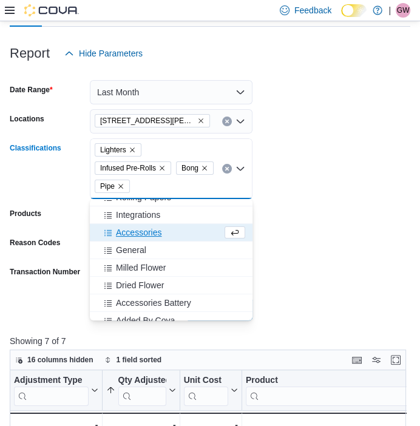
click at [149, 236] on span "Accessories" at bounding box center [139, 232] width 46 height 12
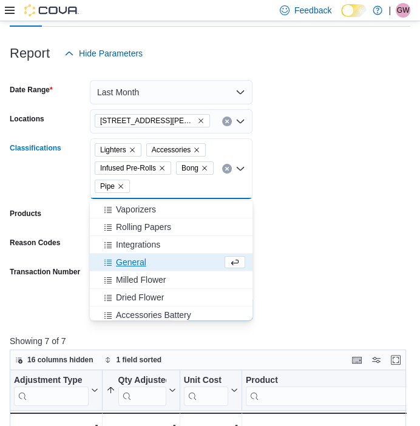
scroll to position [191, 0]
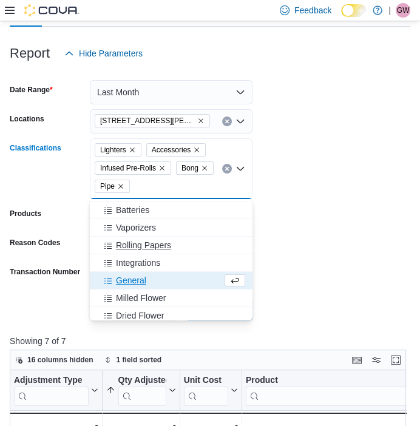
click at [149, 242] on span "Rolling Papers" at bounding box center [143, 245] width 55 height 12
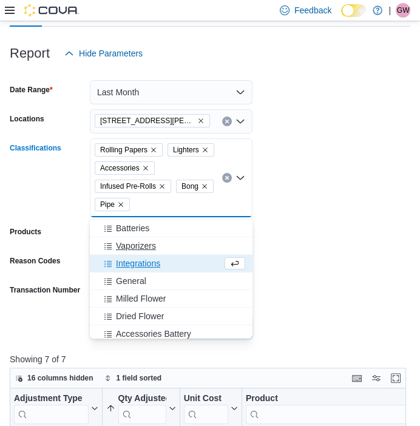
click at [148, 243] on span "Vaporizers" at bounding box center [136, 246] width 40 height 12
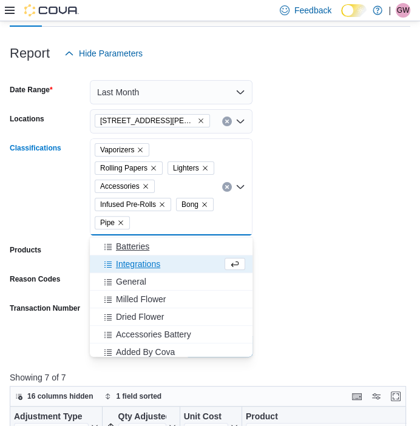
click at [152, 241] on div "Batteries" at bounding box center [171, 246] width 148 height 12
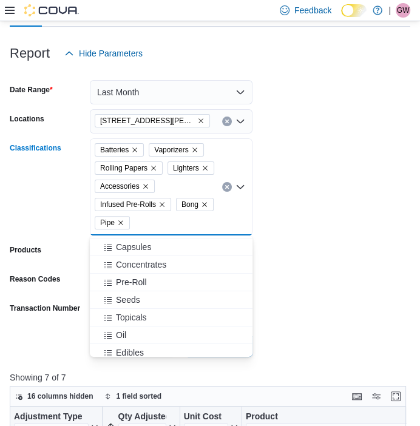
scroll to position [231, 0]
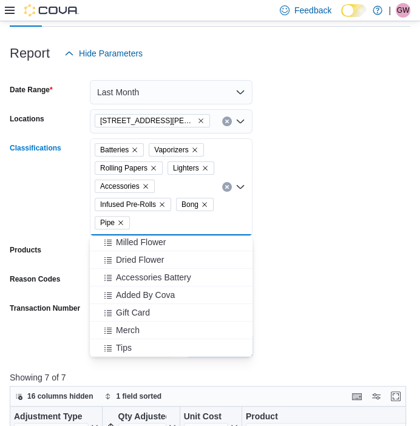
click at [281, 287] on form "Date Range Last Month Locations 1520 Barrow St. Classifications Batteries Vapor…" at bounding box center [210, 211] width 401 height 291
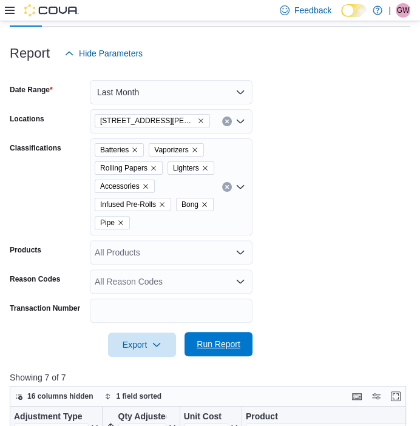
click at [209, 347] on span "Run Report" at bounding box center [219, 344] width 44 height 12
click at [304, 310] on form "Date Range Last Month Locations 1520 Barrow St. Classifications Batteries Vapor…" at bounding box center [210, 211] width 401 height 291
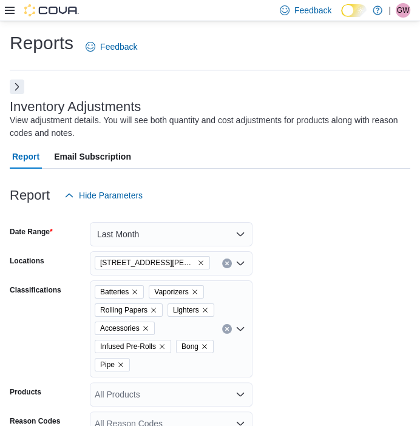
click at [15, 84] on button "Next" at bounding box center [17, 87] width 15 height 15
click at [19, 83] on button "Next" at bounding box center [17, 87] width 15 height 15
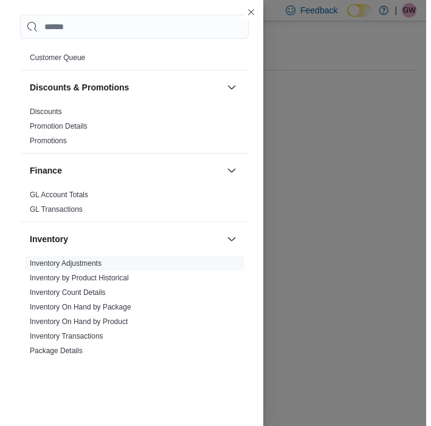
scroll to position [286, 0]
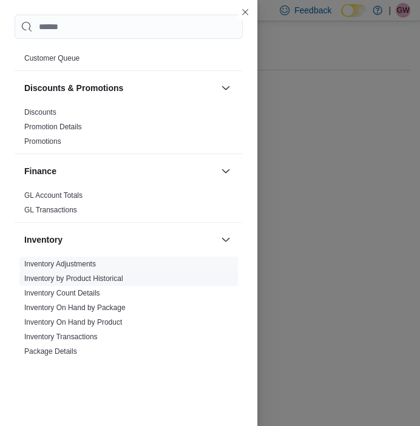
click at [98, 278] on link "Inventory by Product Historical" at bounding box center [73, 278] width 99 height 9
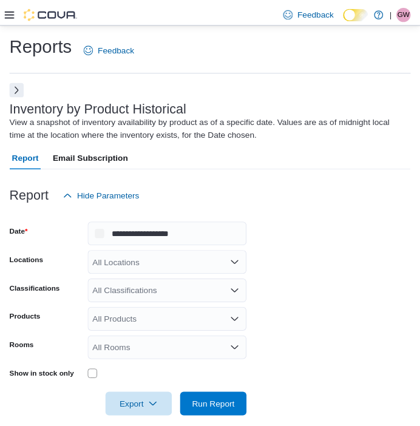
scroll to position [18, 0]
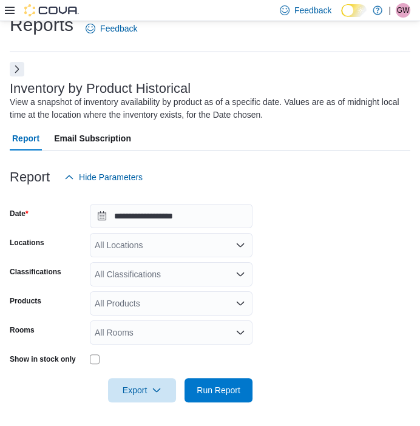
click at [189, 248] on div "All Locations" at bounding box center [171, 245] width 163 height 24
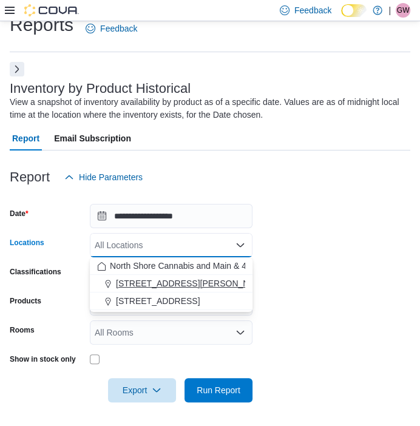
click at [188, 287] on div "[STREET_ADDRESS][PERSON_NAME]" at bounding box center [171, 283] width 148 height 12
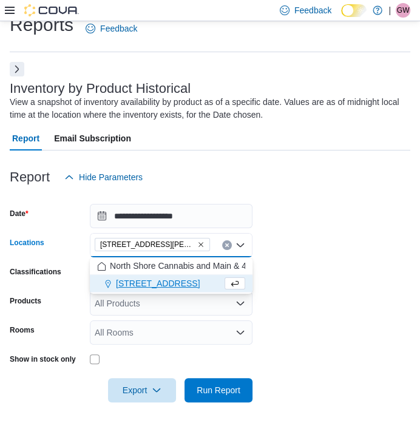
click at [282, 299] on form "**********" at bounding box center [210, 295] width 401 height 213
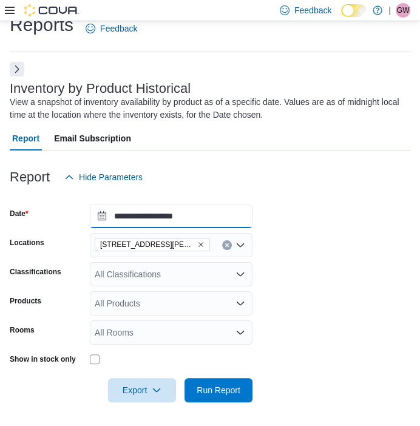
click at [165, 223] on input "**********" at bounding box center [171, 216] width 163 height 24
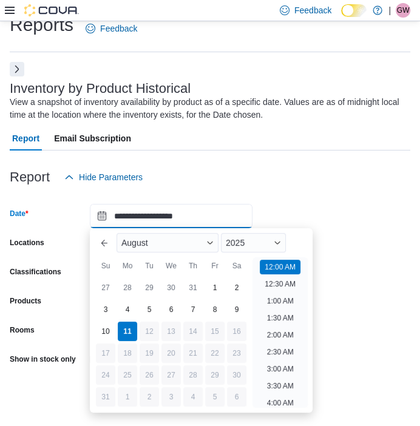
scroll to position [38, 0]
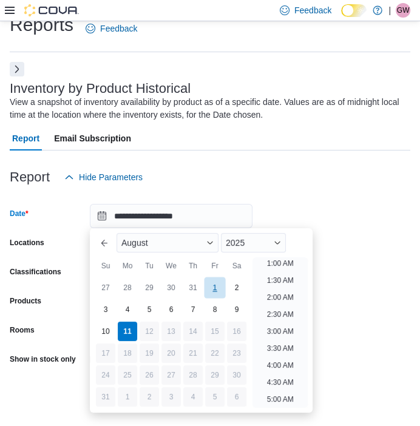
click at [219, 286] on div "1" at bounding box center [214, 287] width 21 height 21
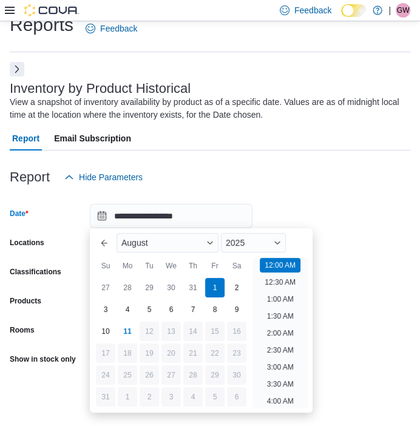
click at [347, 271] on form "**********" at bounding box center [210, 295] width 401 height 213
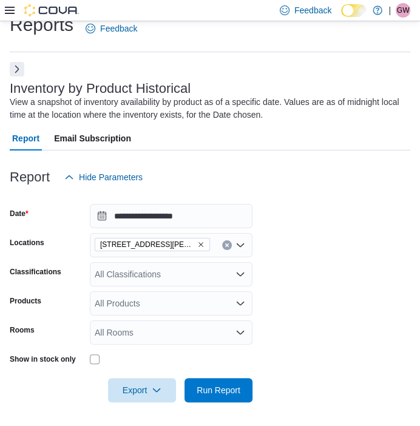
click at [123, 274] on div "All Classifications" at bounding box center [171, 274] width 163 height 24
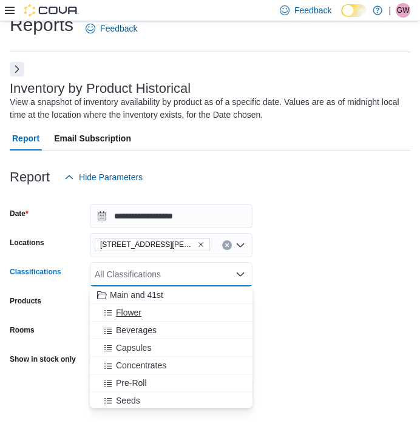
click at [146, 310] on div "Flower" at bounding box center [171, 313] width 148 height 12
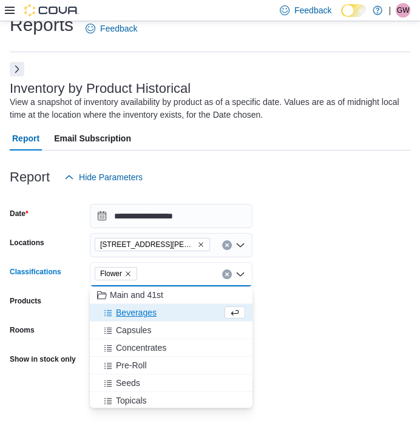
click at [315, 371] on div at bounding box center [210, 374] width 401 height 10
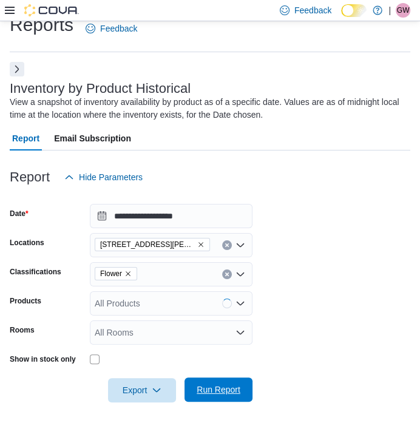
click at [223, 387] on span "Run Report" at bounding box center [219, 390] width 44 height 12
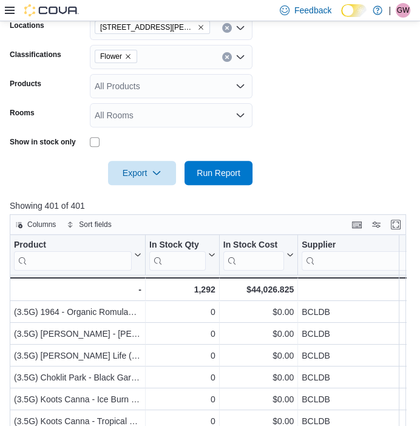
scroll to position [203, 0]
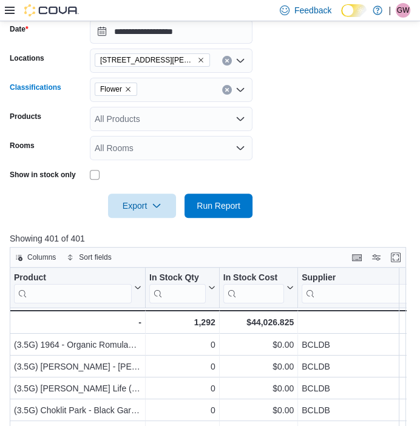
click at [130, 86] on icon "Remove Flower from selection in this group" at bounding box center [127, 89] width 7 height 7
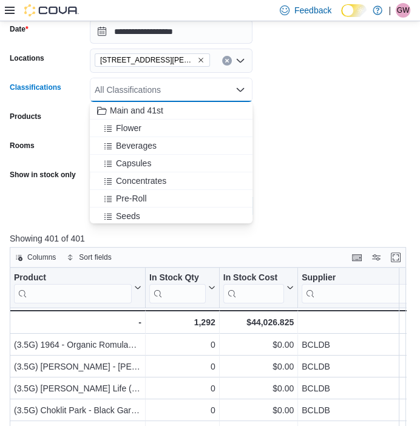
click at [312, 181] on form "**********" at bounding box center [210, 111] width 401 height 213
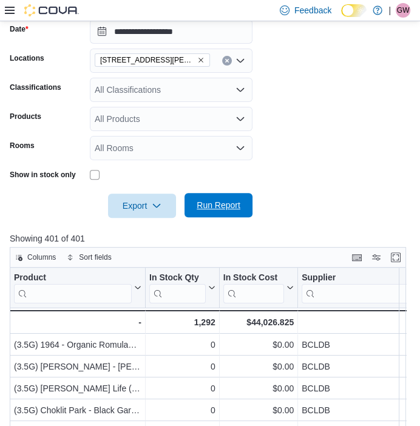
click at [234, 197] on span "Run Report" at bounding box center [218, 205] width 53 height 24
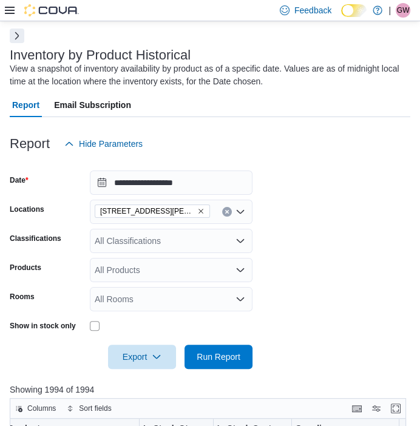
scroll to position [23, 0]
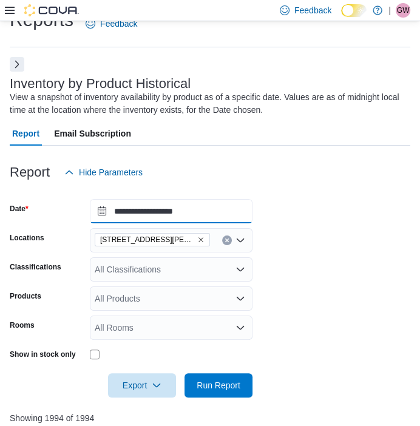
click at [153, 209] on input "**********" at bounding box center [171, 211] width 163 height 24
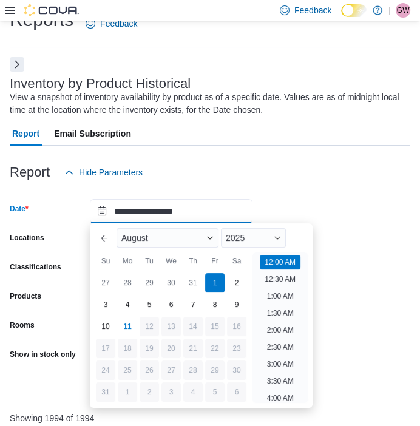
scroll to position [38, 0]
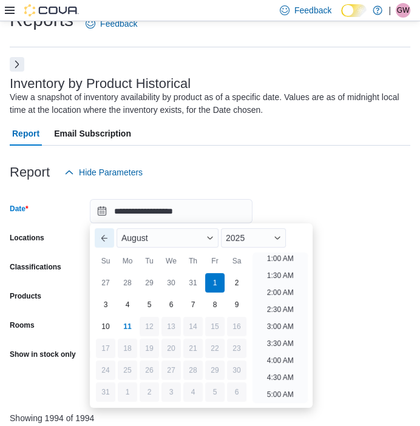
click at [100, 230] on button "Previous Month" at bounding box center [104, 237] width 19 height 19
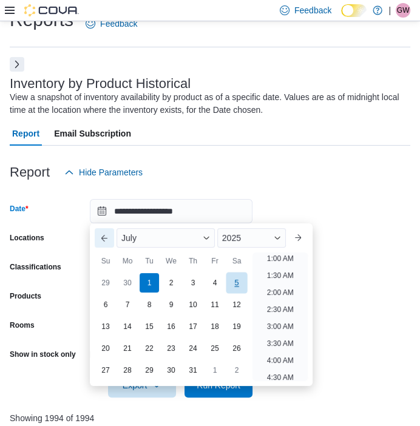
scroll to position [2, 0]
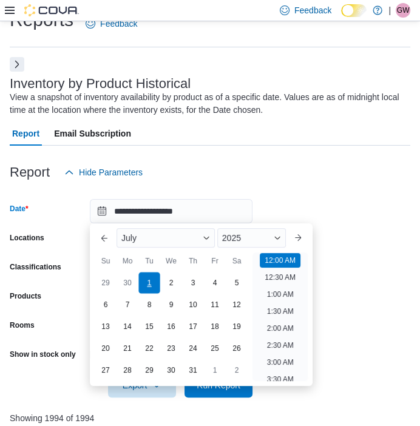
click at [148, 279] on div "1" at bounding box center [148, 282] width 21 height 21
click at [356, 336] on form "**********" at bounding box center [210, 291] width 401 height 213
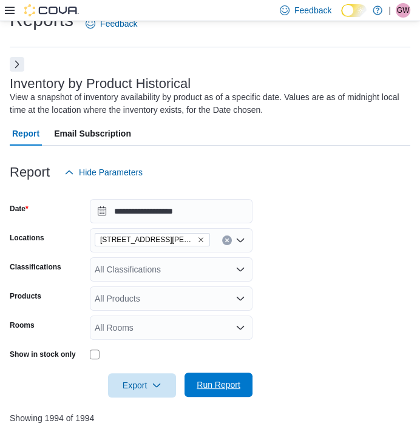
click at [232, 393] on span "Run Report" at bounding box center [218, 385] width 53 height 24
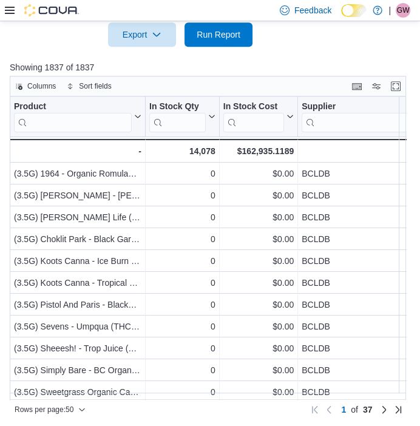
scroll to position [223, 0]
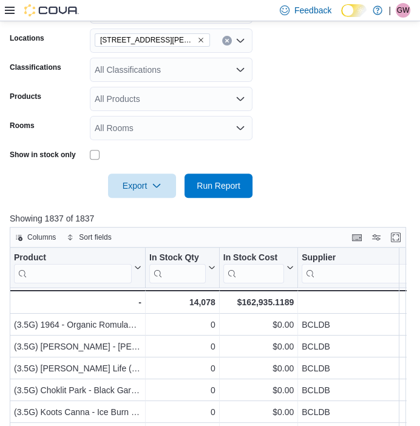
click at [197, 39] on icon "Remove 1520 Barrow St. from selection in this group" at bounding box center [200, 39] width 7 height 7
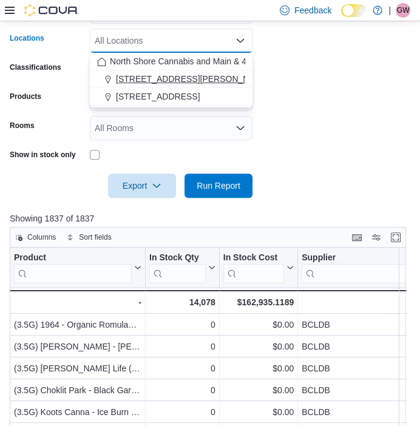
click at [166, 76] on span "[STREET_ADDRESS][PERSON_NAME]" at bounding box center [193, 79] width 154 height 12
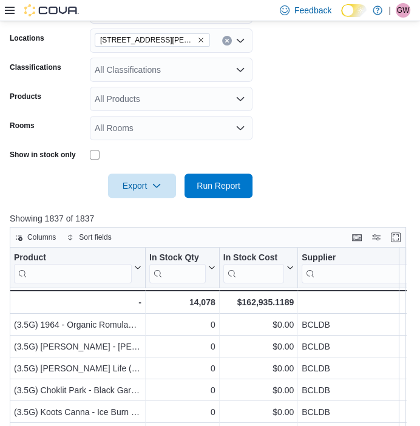
click at [304, 129] on form "**********" at bounding box center [210, 91] width 401 height 213
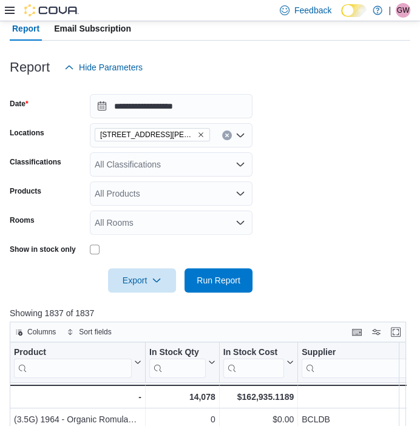
scroll to position [129, 0]
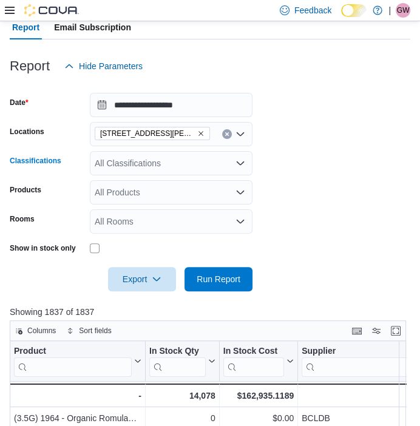
click at [175, 165] on div "All Classifications" at bounding box center [171, 163] width 163 height 24
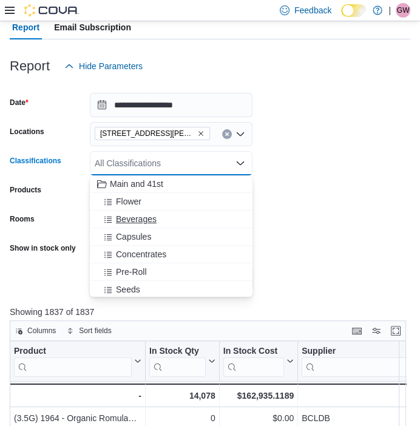
click at [168, 221] on div "Beverages" at bounding box center [171, 219] width 148 height 12
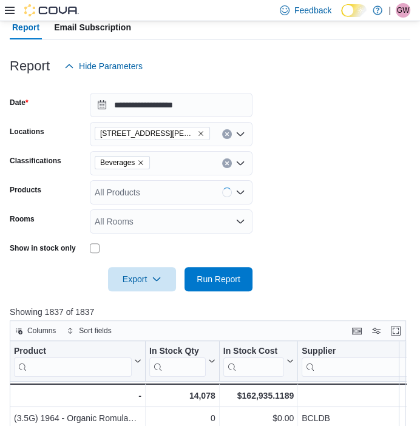
click at [201, 120] on form "**********" at bounding box center [210, 184] width 401 height 213
click at [204, 112] on input "**********" at bounding box center [171, 105] width 163 height 24
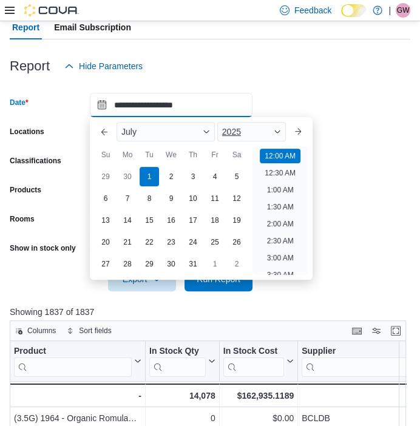
scroll to position [38, 0]
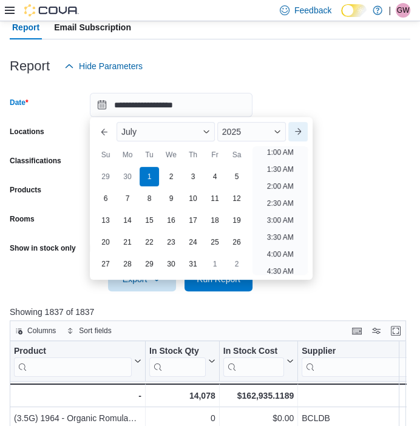
click at [308, 131] on button "Next month" at bounding box center [297, 131] width 19 height 19
type input "**********"
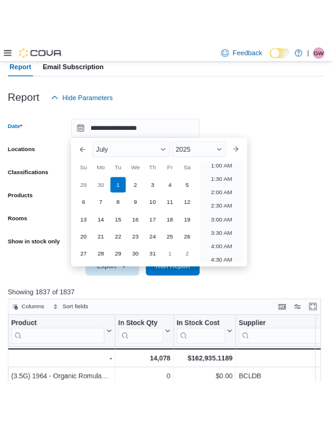
scroll to position [2, 0]
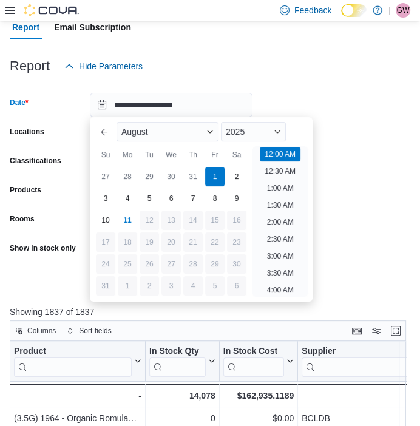
click at [357, 184] on form "**********" at bounding box center [210, 184] width 401 height 213
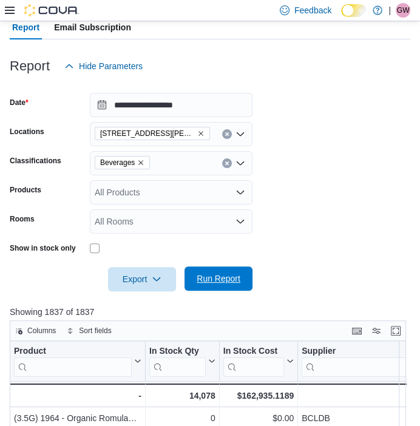
click at [217, 281] on span "Run Report" at bounding box center [219, 279] width 44 height 12
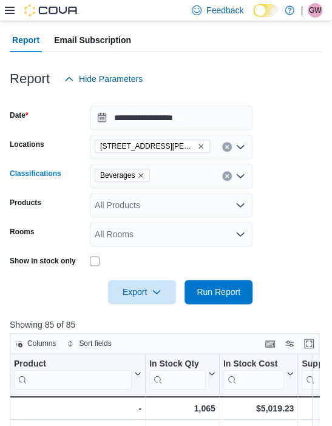
click at [141, 174] on icon "Remove Beverages from selection in this group" at bounding box center [140, 175] width 7 height 7
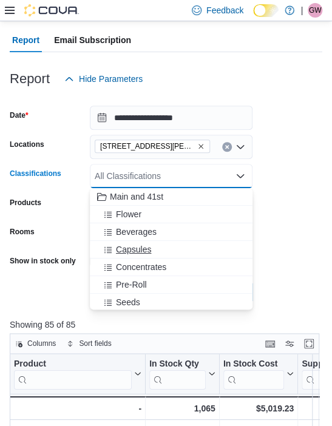
click at [156, 247] on div "Capsules" at bounding box center [171, 249] width 148 height 12
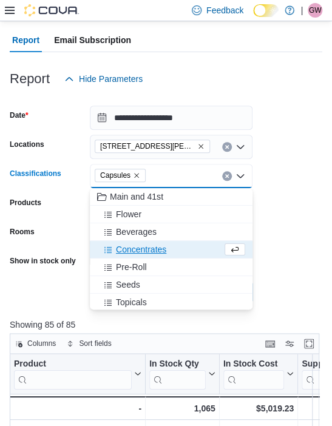
click at [294, 240] on form "**********" at bounding box center [166, 197] width 313 height 213
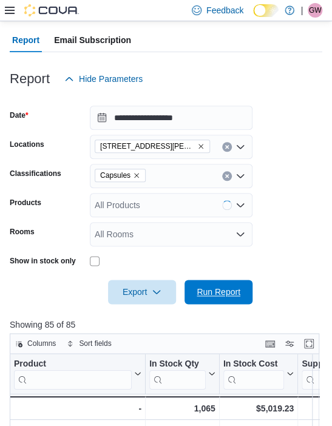
drag, startPoint x: 220, startPoint y: 287, endPoint x: 319, endPoint y: 251, distance: 105.3
click at [220, 287] on span "Run Report" at bounding box center [219, 292] width 44 height 12
drag, startPoint x: 319, startPoint y: 251, endPoint x: 132, endPoint y: 174, distance: 202.1
click at [133, 174] on icon "Remove Capsules from selection in this group" at bounding box center [136, 175] width 7 height 7
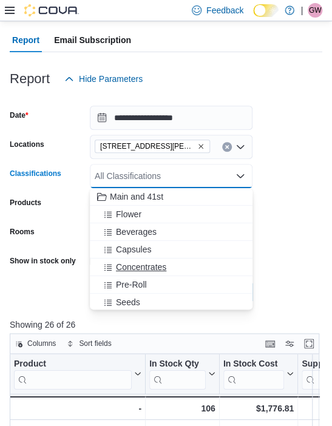
click at [180, 262] on div "Concentrates" at bounding box center [171, 267] width 148 height 12
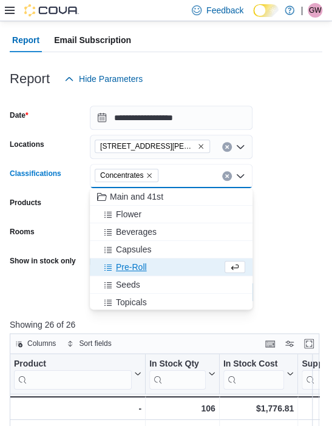
click at [296, 301] on form "**********" at bounding box center [166, 197] width 313 height 213
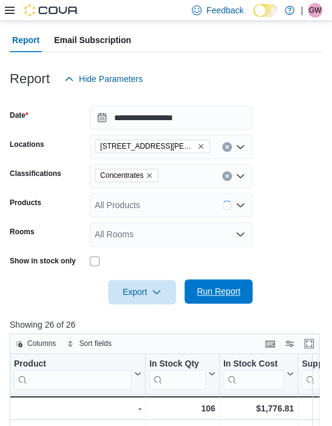
click at [222, 298] on span "Run Report" at bounding box center [218, 291] width 53 height 24
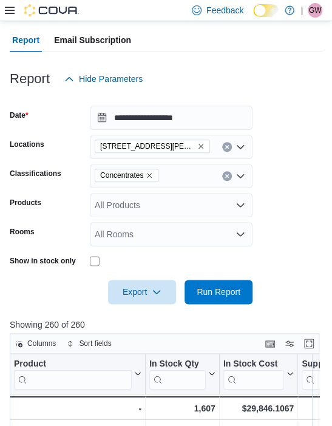
click at [148, 175] on icon "Remove Concentrates from selection in this group" at bounding box center [149, 175] width 7 height 7
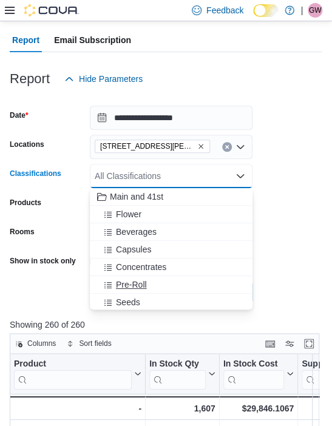
click at [147, 280] on div "Pre-Roll" at bounding box center [171, 285] width 148 height 12
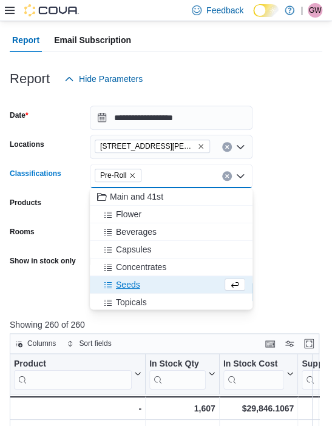
click at [273, 253] on form "**********" at bounding box center [166, 197] width 313 height 213
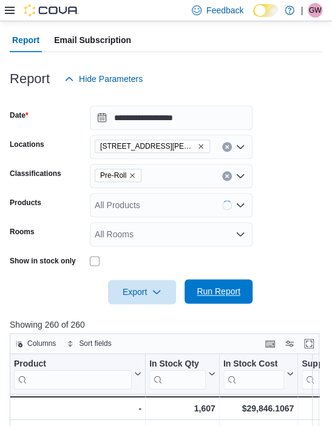
click at [209, 302] on div "Export Run Report" at bounding box center [131, 292] width 243 height 24
click at [209, 299] on span "Run Report" at bounding box center [218, 291] width 53 height 24
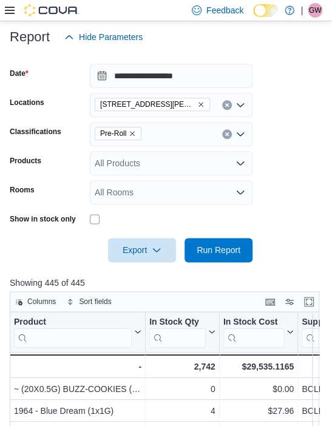
click at [133, 137] on span "Pre-Roll" at bounding box center [118, 134] width 36 height 12
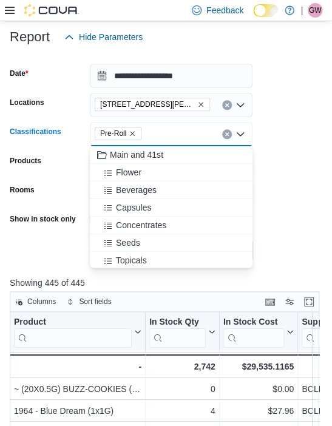
click at [132, 132] on icon "Remove Pre-Roll from selection in this group" at bounding box center [132, 133] width 7 height 7
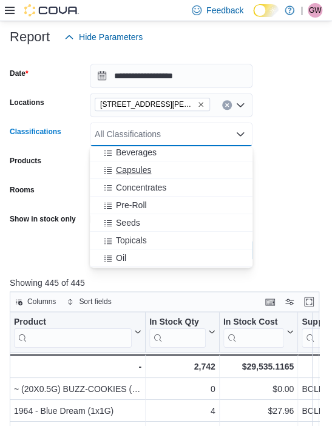
scroll to position [79, 0]
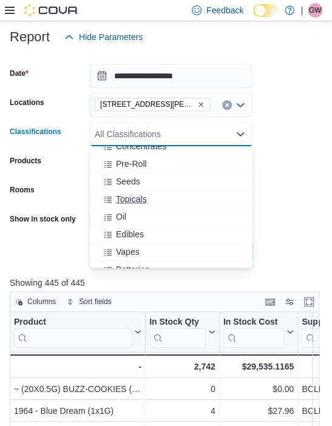
click at [150, 193] on div "Topicals" at bounding box center [171, 199] width 148 height 12
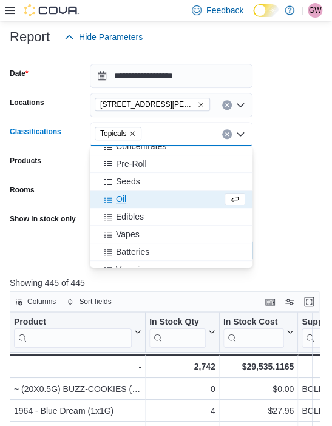
scroll to position [171, 0]
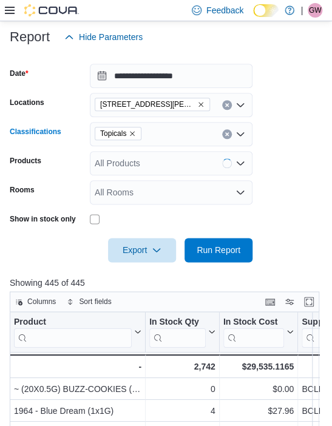
click at [302, 227] on form "**********" at bounding box center [166, 155] width 313 height 213
click at [213, 268] on div at bounding box center [166, 269] width 313 height 15
click at [209, 258] on span "Run Report" at bounding box center [218, 249] width 53 height 24
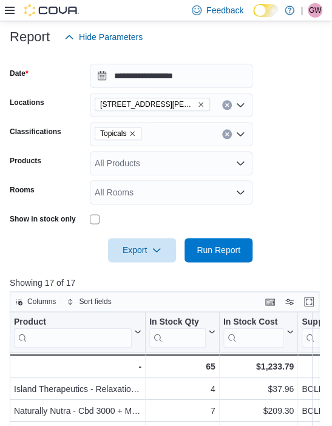
click at [134, 131] on icon "Remove Topicals from selection in this group" at bounding box center [132, 133] width 7 height 7
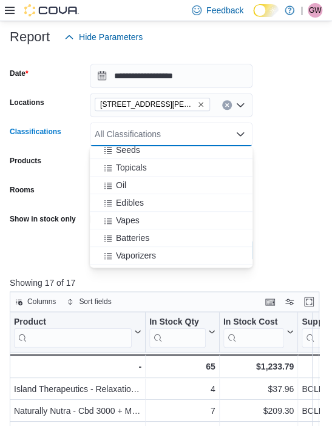
scroll to position [111, 0]
click at [120, 182] on span "Oil" at bounding box center [121, 185] width 10 height 12
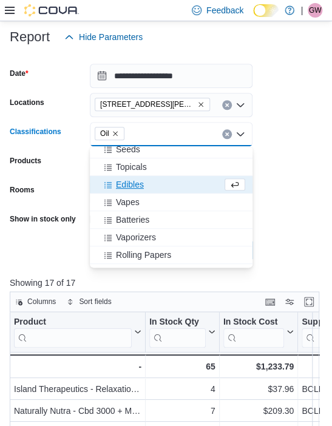
click at [277, 225] on form "**********" at bounding box center [166, 155] width 313 height 213
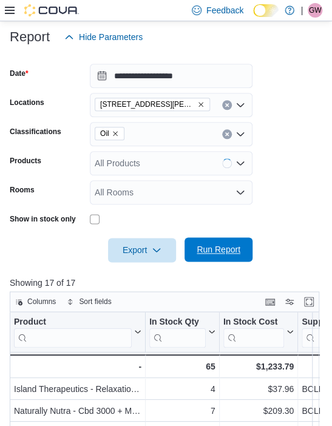
click at [213, 254] on span "Run Report" at bounding box center [218, 249] width 53 height 24
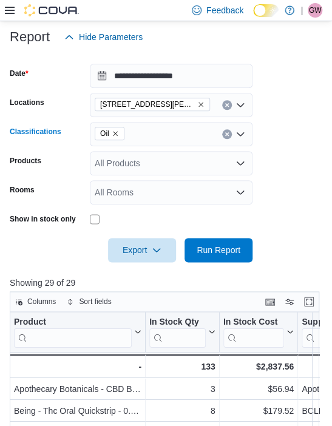
click at [112, 130] on icon "Remove Oil from selection in this group" at bounding box center [115, 133] width 7 height 7
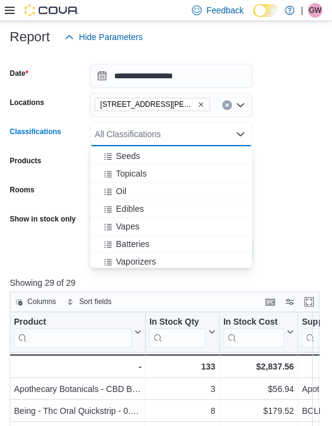
scroll to position [104, 0]
click at [141, 205] on span "Edibles" at bounding box center [130, 209] width 28 height 12
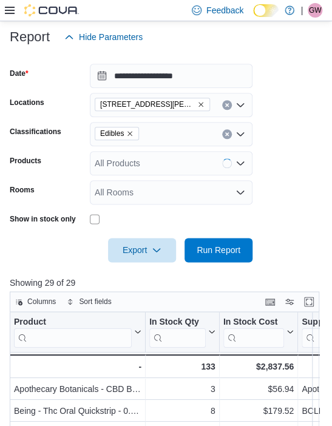
click at [298, 268] on div at bounding box center [166, 269] width 313 height 15
click at [232, 256] on span "Run Report" at bounding box center [218, 249] width 53 height 24
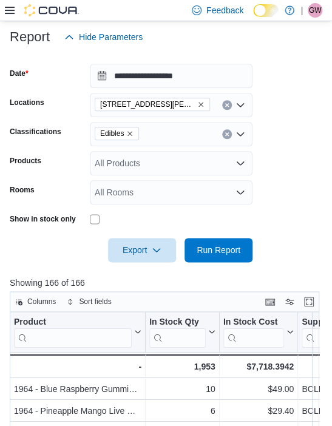
click at [127, 132] on icon "Remove Edibles from selection in this group" at bounding box center [129, 133] width 7 height 7
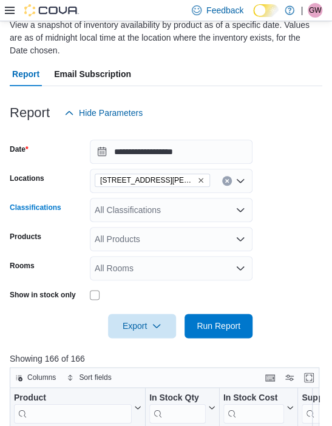
scroll to position [96, 0]
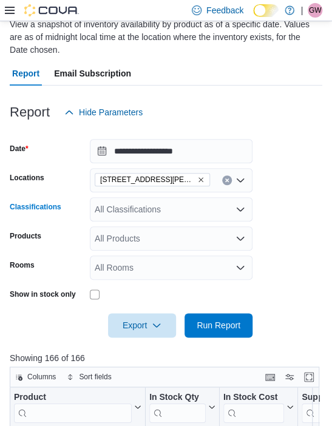
click at [166, 213] on div "All Classifications Combo box. Selected. Combo box input. All Classifications. …" at bounding box center [171, 209] width 163 height 24
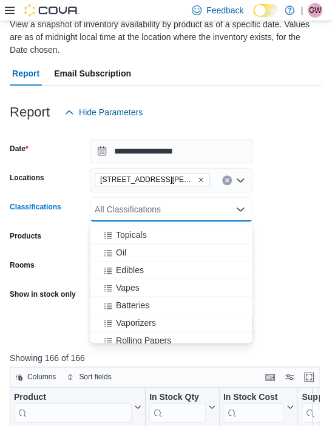
scroll to position [120, 0]
click at [131, 285] on span "Vapes" at bounding box center [128, 287] width 24 height 12
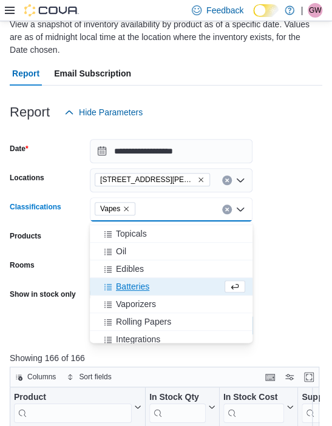
click at [284, 313] on form "**********" at bounding box center [166, 230] width 313 height 213
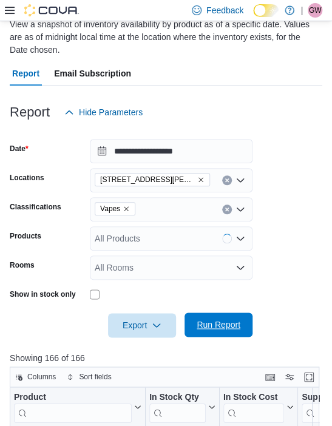
click at [216, 319] on span "Run Report" at bounding box center [219, 325] width 44 height 12
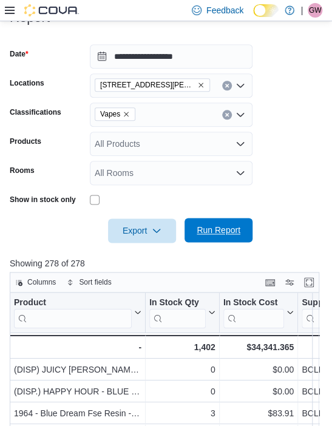
scroll to position [135, 0]
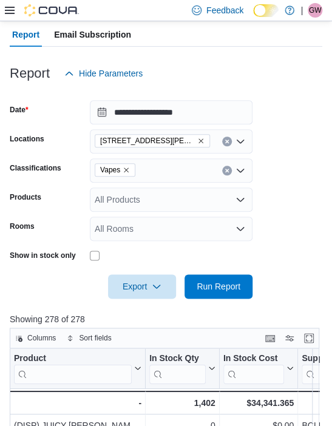
click at [123, 166] on icon "Remove Vapes from selection in this group" at bounding box center [126, 169] width 7 height 7
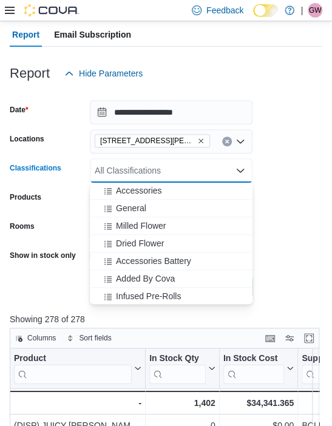
scroll to position [283, 0]
click at [124, 189] on span "Accessories" at bounding box center [139, 190] width 46 height 12
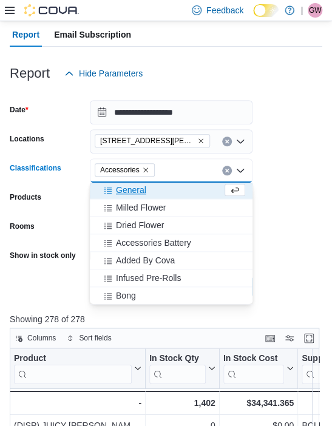
scroll to position [281, 0]
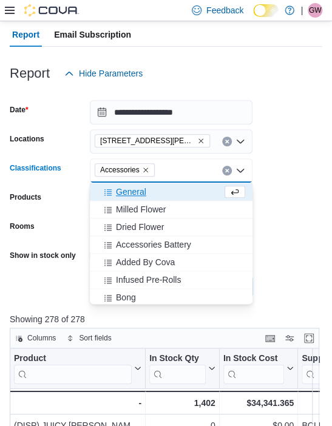
click at [295, 252] on form "**********" at bounding box center [166, 192] width 313 height 213
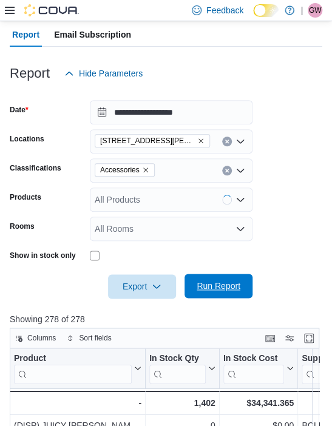
click at [221, 280] on span "Run Report" at bounding box center [219, 286] width 44 height 12
click at [142, 169] on icon "Remove Accessories from selection in this group" at bounding box center [145, 169] width 7 height 7
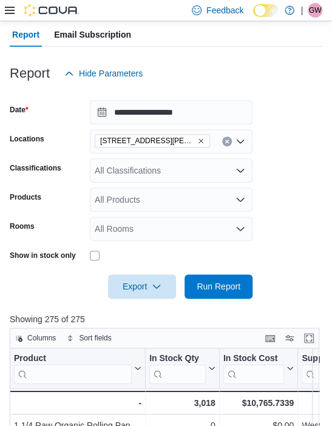
click at [290, 301] on div at bounding box center [166, 306] width 313 height 15
click at [240, 290] on span "Run Report" at bounding box center [218, 286] width 53 height 24
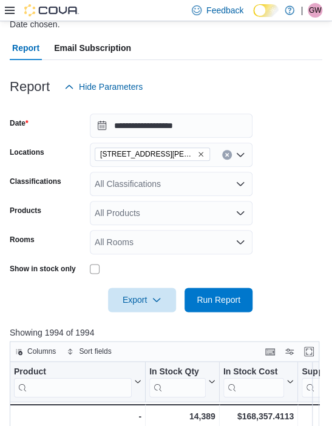
scroll to position [39, 0]
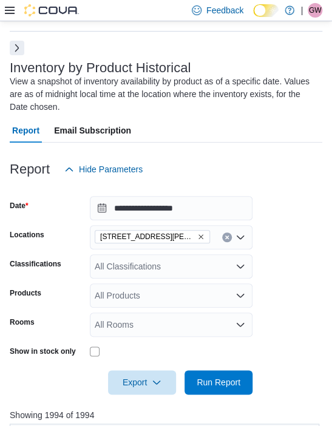
click at [15, 53] on button "Next" at bounding box center [17, 48] width 15 height 15
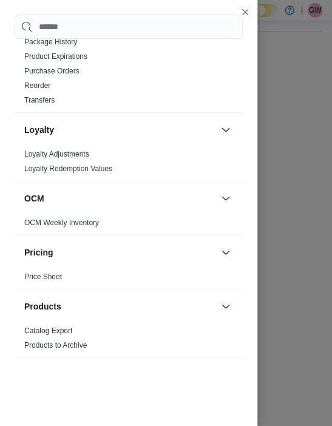
scroll to position [528, 0]
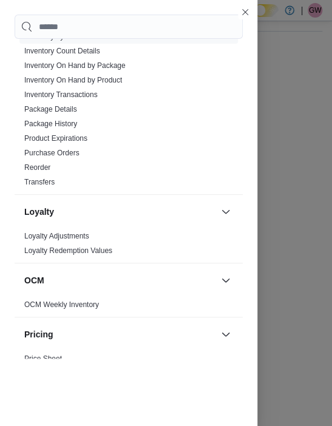
click at [47, 179] on link "Transfers" at bounding box center [39, 182] width 30 height 9
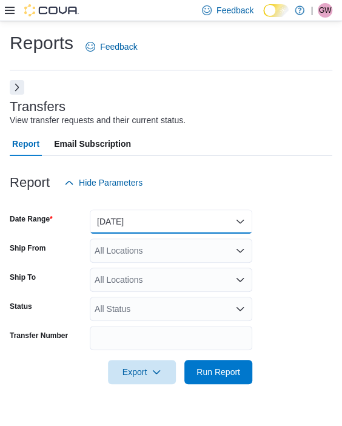
click at [211, 216] on button "Yesterday" at bounding box center [171, 221] width 163 height 24
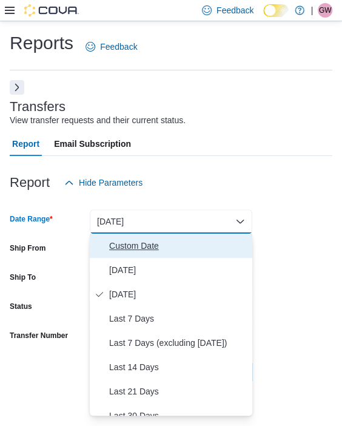
click at [184, 247] on span "Custom Date" at bounding box center [178, 246] width 138 height 15
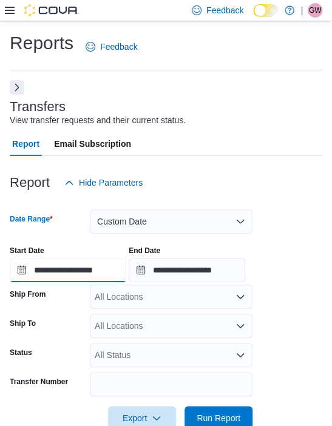
click at [92, 276] on input "**********" at bounding box center [68, 270] width 117 height 24
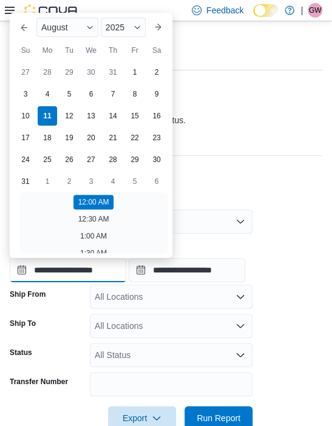
scroll to position [143, 0]
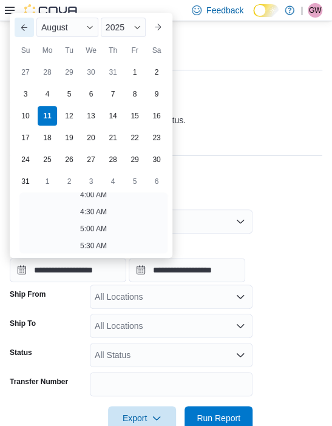
click at [27, 24] on button "Previous Month" at bounding box center [24, 27] width 19 height 19
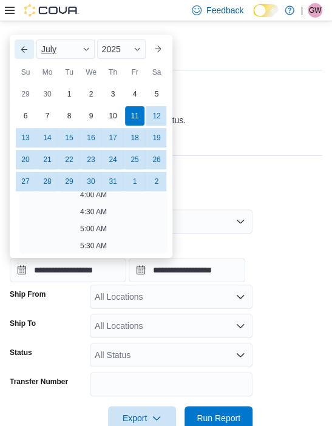
scroll to position [2, 0]
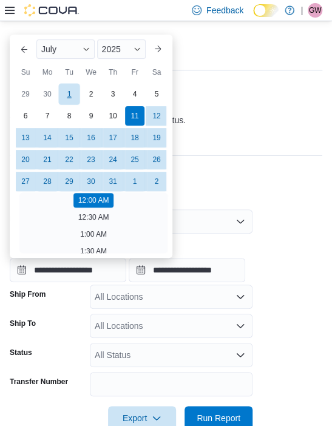
click at [64, 94] on div "1" at bounding box center [68, 94] width 21 height 21
type input "**********"
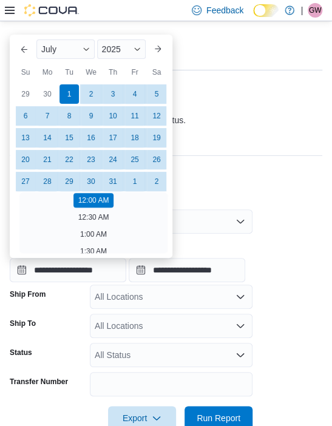
click at [267, 132] on div "**********" at bounding box center [166, 262] width 313 height 365
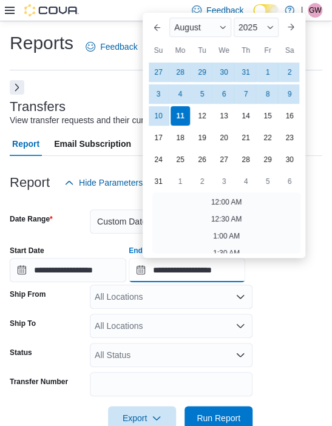
click at [197, 273] on input "**********" at bounding box center [187, 270] width 117 height 24
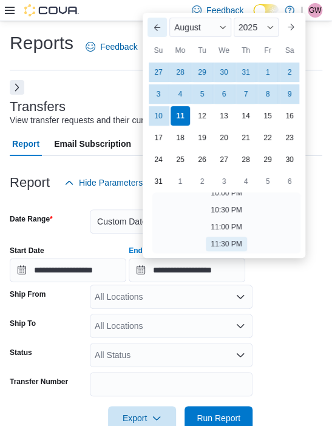
click at [157, 30] on button "Previous Month" at bounding box center [157, 27] width 19 height 19
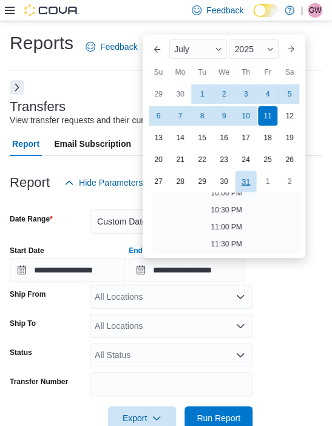
click at [246, 181] on div "31" at bounding box center [245, 181] width 21 height 21
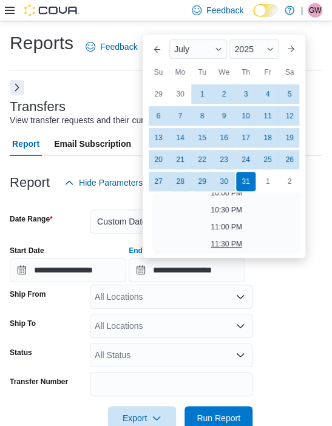
click at [230, 248] on li "11:30 PM" at bounding box center [226, 244] width 41 height 15
type input "**********"
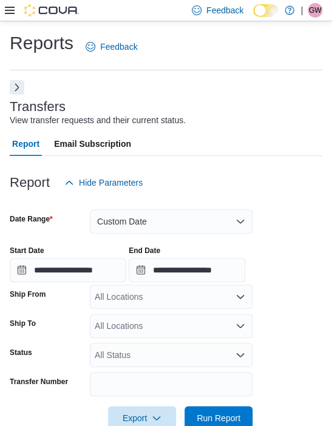
click at [270, 287] on form "**********" at bounding box center [166, 313] width 313 height 236
click at [220, 304] on div "All Locations" at bounding box center [171, 297] width 163 height 24
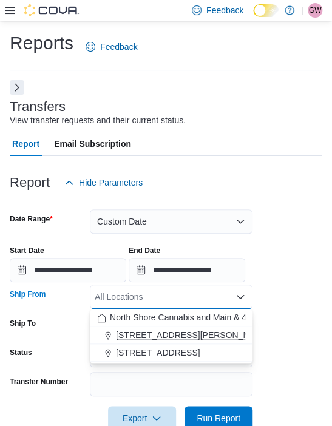
click at [188, 334] on div "[STREET_ADDRESS][PERSON_NAME]" at bounding box center [171, 335] width 148 height 12
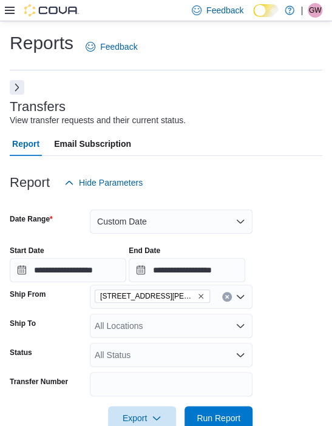
click at [260, 360] on form "**********" at bounding box center [166, 313] width 313 height 236
click at [194, 324] on div "All Locations" at bounding box center [171, 326] width 163 height 24
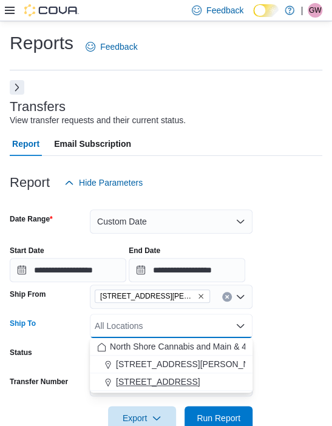
click at [189, 386] on div "[STREET_ADDRESS]" at bounding box center [171, 382] width 148 height 12
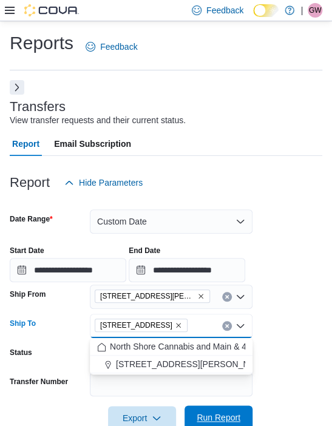
drag, startPoint x: 263, startPoint y: 375, endPoint x: 234, endPoint y: 418, distance: 52.0
click at [262, 376] on form "**********" at bounding box center [166, 313] width 313 height 236
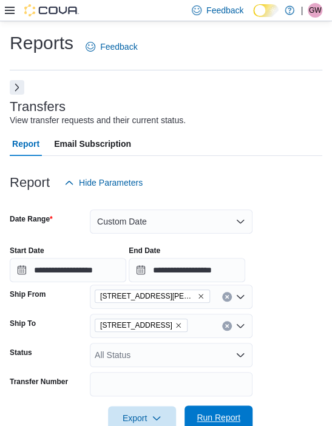
click at [230, 419] on span "Run Report" at bounding box center [219, 418] width 44 height 12
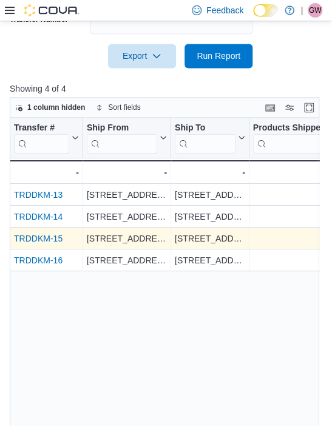
click at [55, 237] on link "TRDDKM-15" at bounding box center [38, 239] width 49 height 10
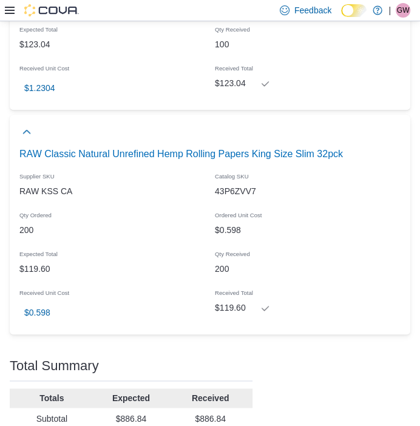
scroll to position [3734, 0]
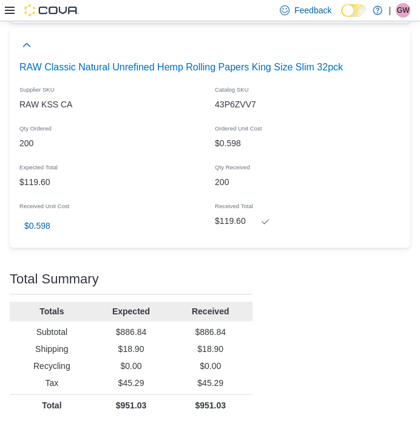
click at [130, 330] on p "$886.84" at bounding box center [131, 332] width 75 height 12
copy p "886.84"
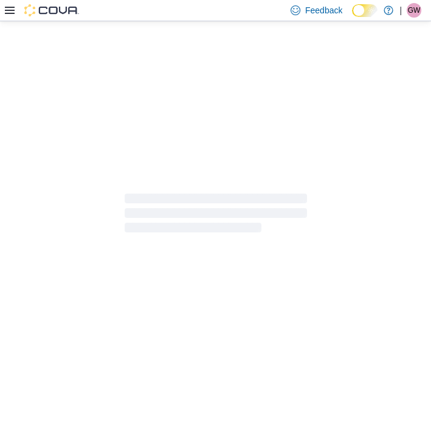
click at [267, 260] on div at bounding box center [215, 223] width 431 height 405
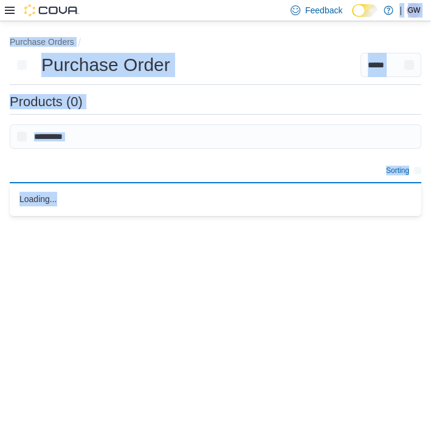
drag, startPoint x: 267, startPoint y: 260, endPoint x: 371, endPoint y: 7, distance: 274.2
click at [371, 7] on div "**********" at bounding box center [215, 213] width 431 height 426
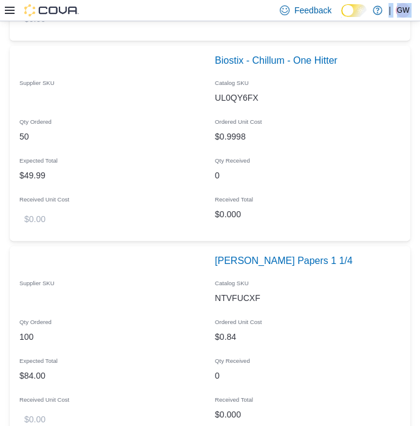
scroll to position [1025, 0]
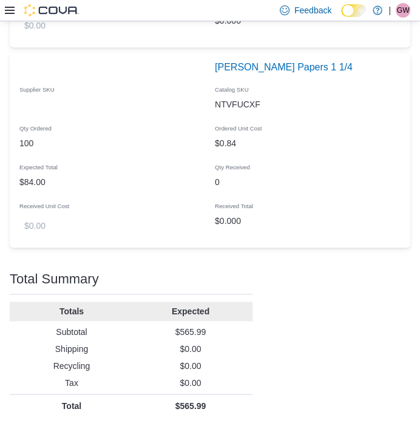
click at [199, 334] on p "$565.99" at bounding box center [191, 332] width 114 height 12
copy p "565.99"
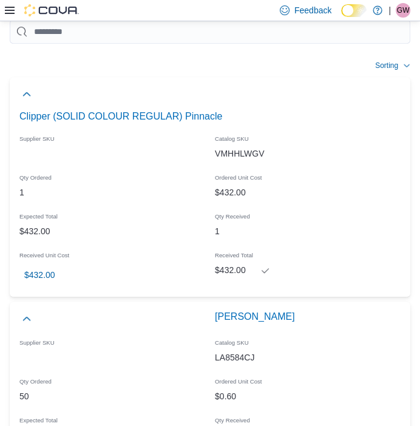
scroll to position [355, 0]
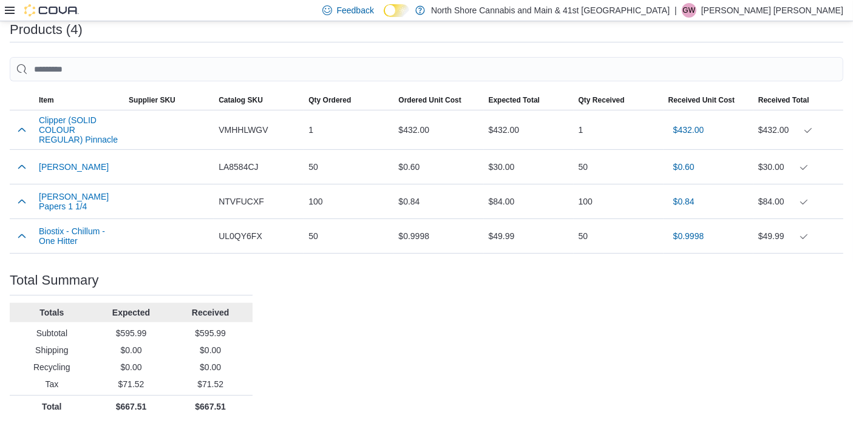
click at [205, 329] on p "$595.99" at bounding box center [210, 333] width 75 height 12
copy p "595.99"
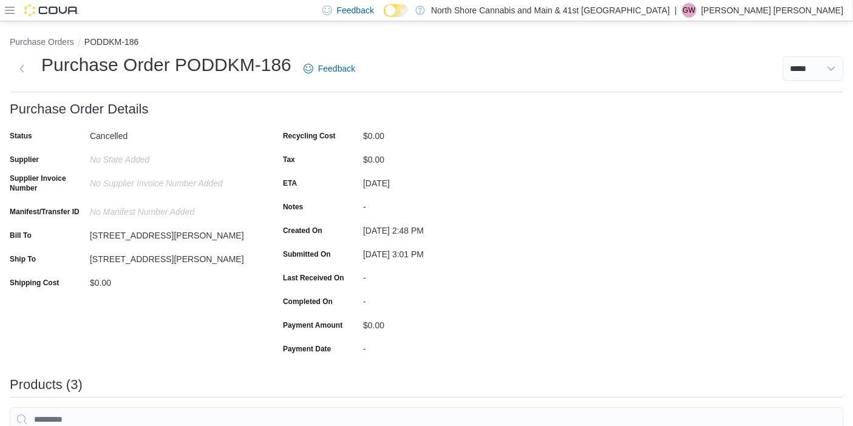
scroll to position [316, 0]
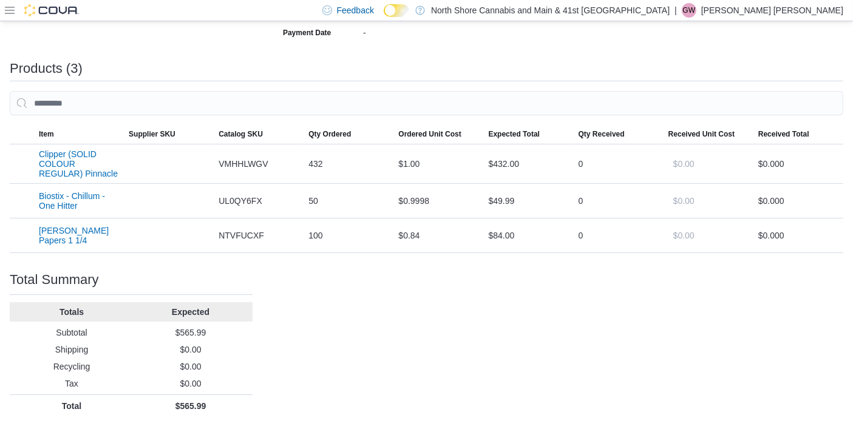
drag, startPoint x: 420, startPoint y: 11, endPoint x: 321, endPoint y: 288, distance: 294.6
click at [319, 290] on div "Purchase Order: PODDKM-186 Feedback Purchase Order Details Status Cancelled Sup…" at bounding box center [427, 101] width 834 height 631
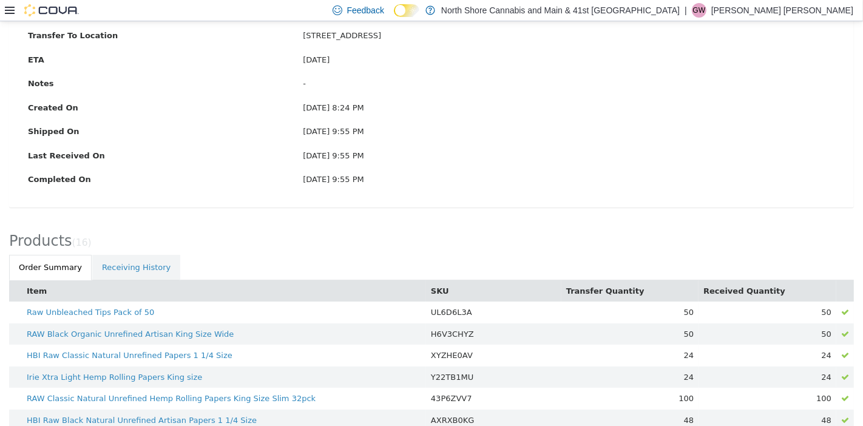
scroll to position [387, 0]
